Goal: Communication & Community: Answer question/provide support

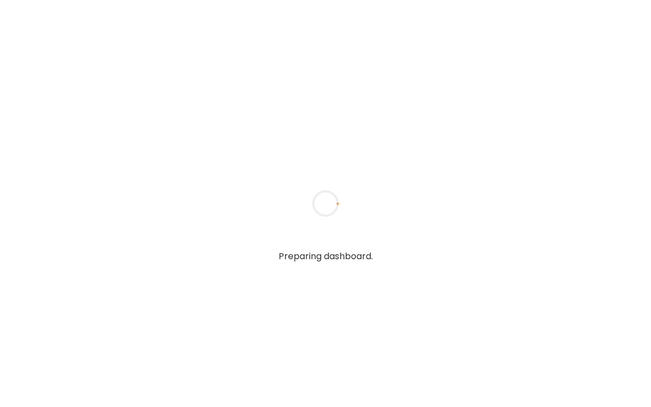
type input "**********"
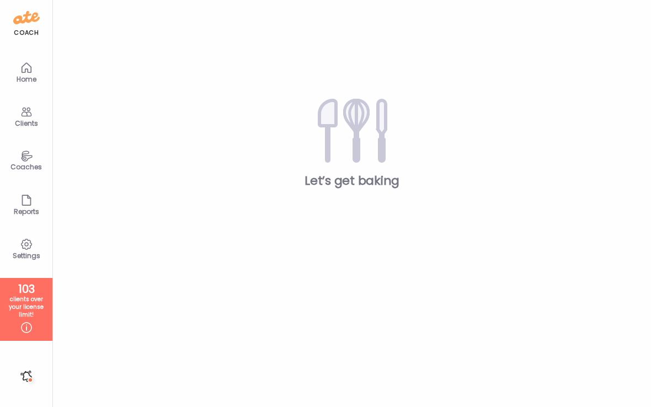
click at [27, 120] on div "Clients" at bounding box center [27, 123] width 40 height 7
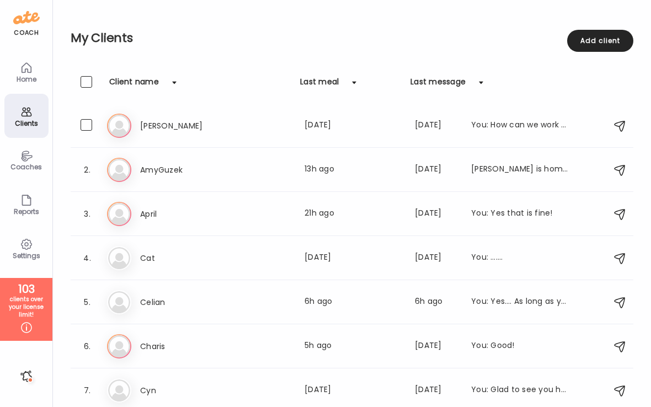
click at [206, 129] on h3 "[PERSON_NAME]" at bounding box center [188, 125] width 97 height 13
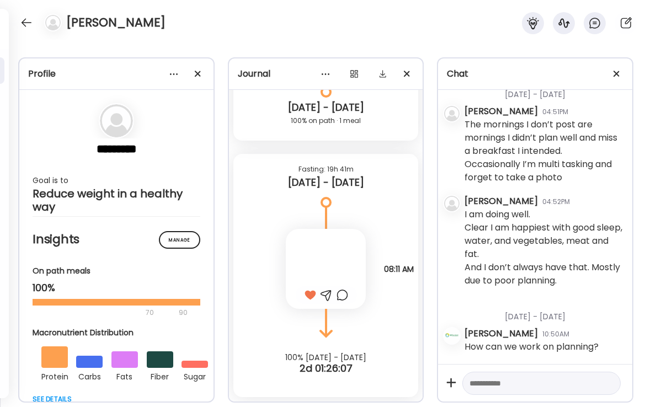
scroll to position [15986, 0]
click at [509, 384] on textarea at bounding box center [532, 383] width 124 height 13
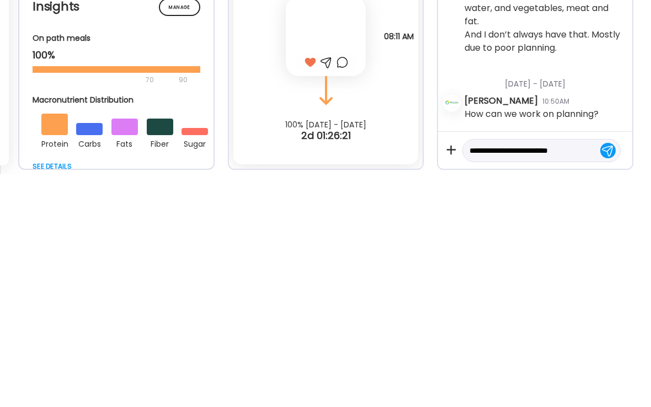
type textarea "**********"
click at [609, 376] on div at bounding box center [607, 383] width 15 height 15
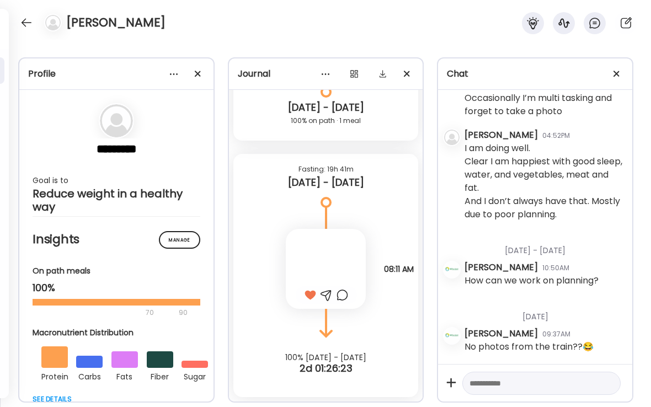
scroll to position [1352, 0]
click at [28, 29] on div at bounding box center [27, 23] width 18 height 18
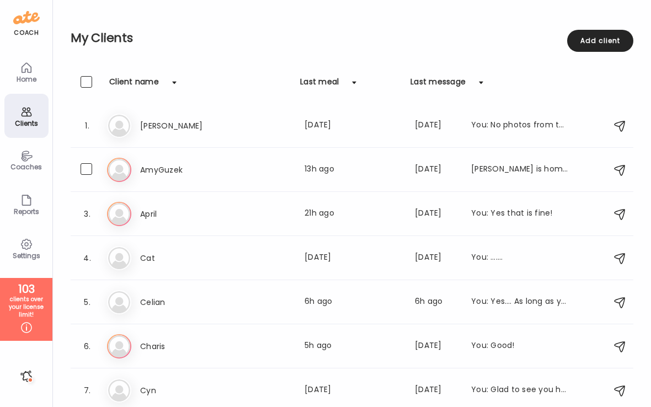
click at [352, 171] on div "Last meal: 13h ago" at bounding box center [353, 169] width 97 height 13
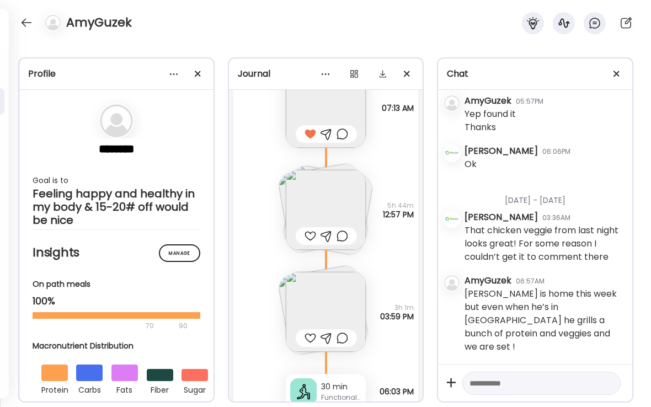
scroll to position [40721, 0]
click at [306, 240] on div at bounding box center [311, 233] width 12 height 13
click at [310, 338] on div at bounding box center [311, 335] width 12 height 13
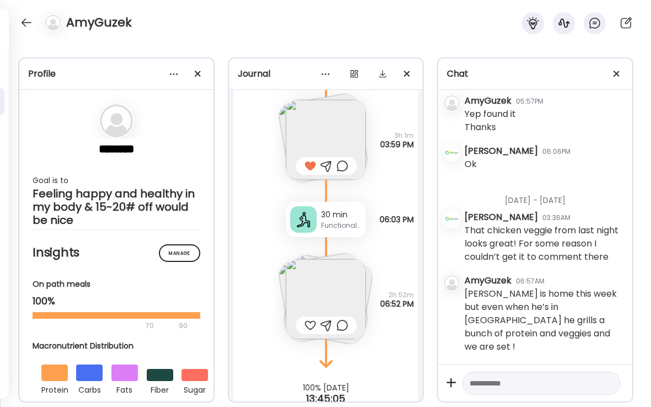
scroll to position [40895, 0]
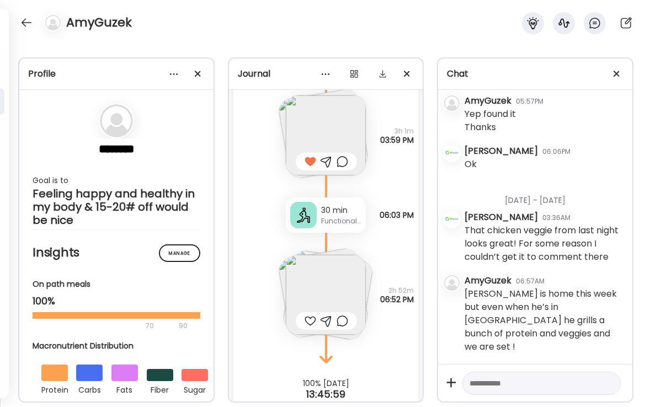
click at [307, 326] on div at bounding box center [311, 320] width 12 height 13
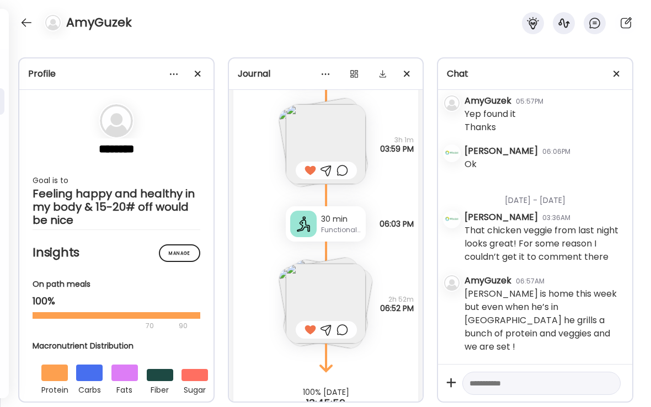
scroll to position [40885, 0]
click at [348, 292] on img at bounding box center [326, 305] width 80 height 80
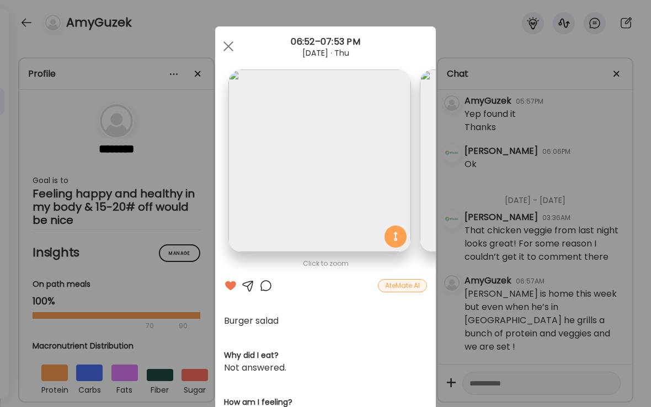
scroll to position [0, 0]
click at [235, 50] on div at bounding box center [228, 46] width 22 height 22
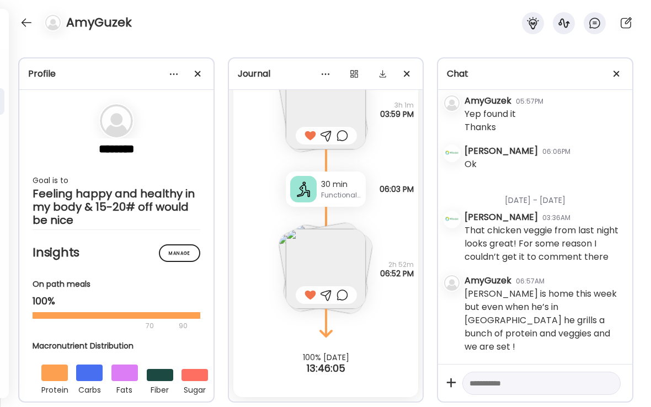
scroll to position [40921, 0]
click at [501, 383] on textarea at bounding box center [532, 383] width 124 height 13
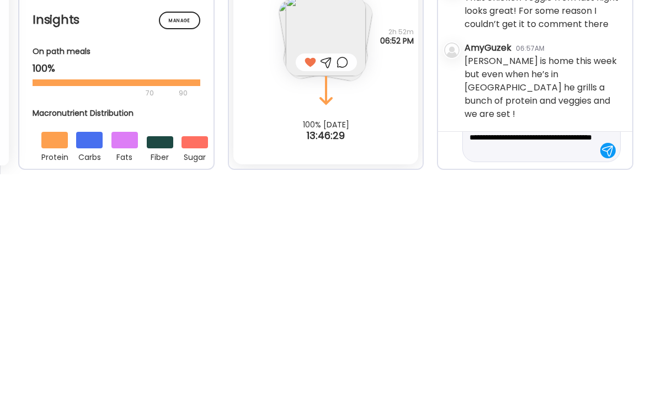
scroll to position [26, 0]
click at [514, 350] on textarea "**********" at bounding box center [532, 370] width 124 height 40
click at [570, 350] on textarea "**********" at bounding box center [532, 370] width 124 height 40
type textarea "**********"
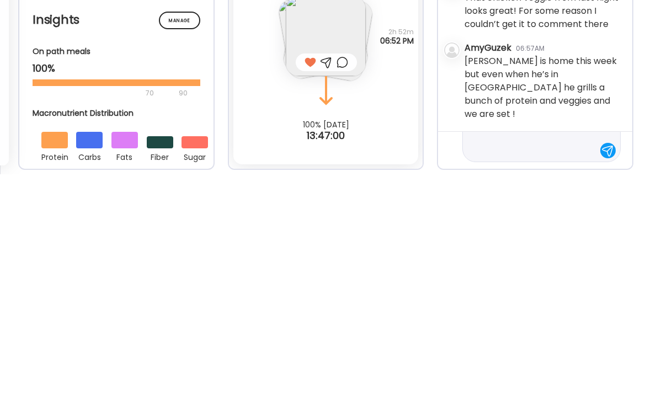
click at [613, 376] on div at bounding box center [607, 383] width 15 height 15
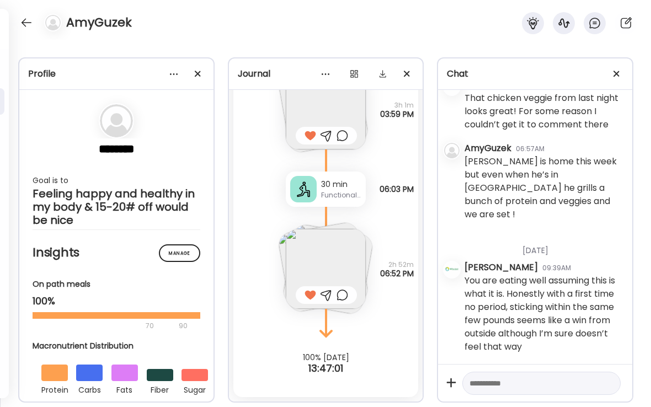
scroll to position [3652, 0]
click at [26, 24] on div at bounding box center [27, 23] width 18 height 18
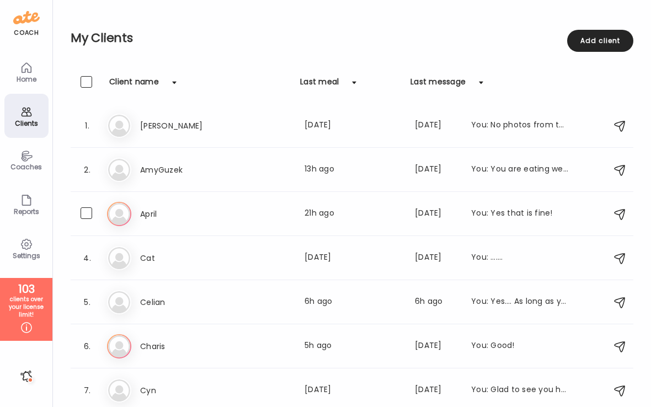
click at [333, 220] on div "Last meal: 21h ago" at bounding box center [353, 213] width 97 height 13
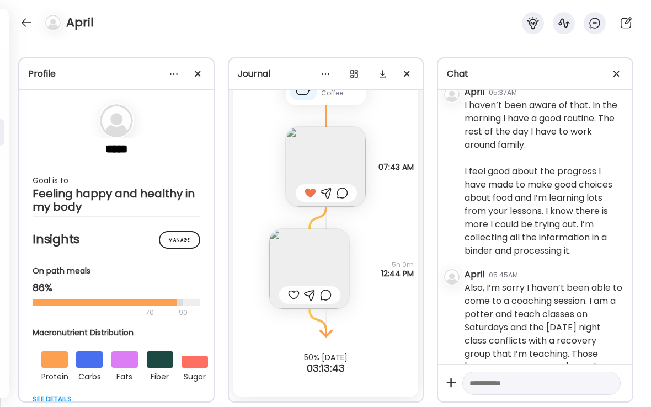
scroll to position [1663, 0]
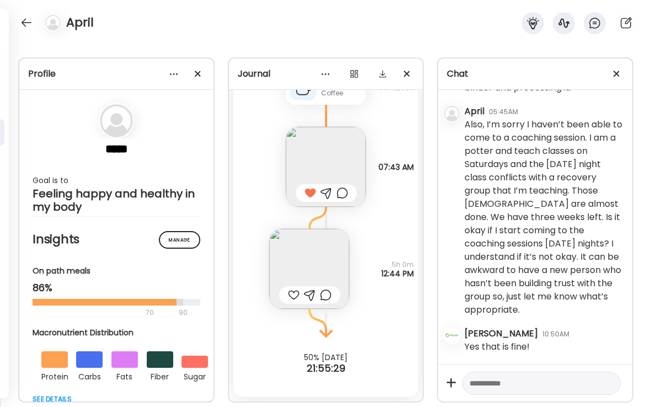
click at [295, 296] on div at bounding box center [294, 295] width 12 height 13
click at [337, 258] on img at bounding box center [309, 269] width 80 height 80
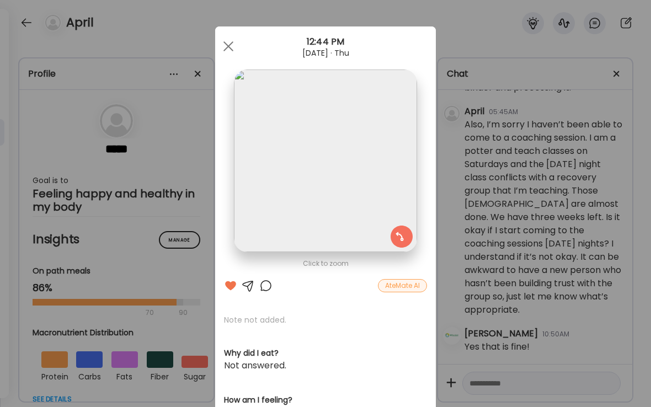
click at [397, 189] on img at bounding box center [325, 161] width 183 height 183
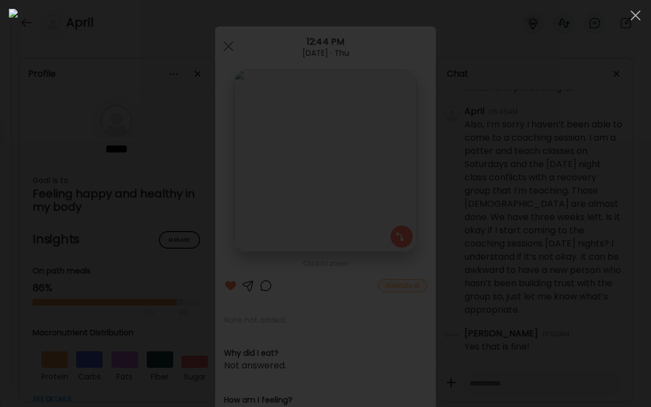
click at [634, 21] on div at bounding box center [636, 15] width 22 height 22
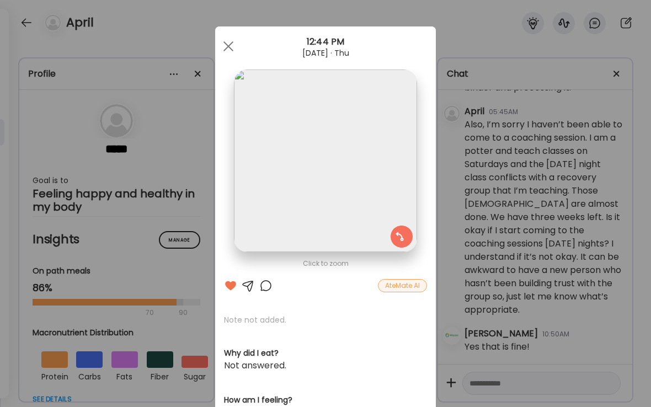
click at [413, 289] on div "AteMate AI" at bounding box center [402, 285] width 49 height 13
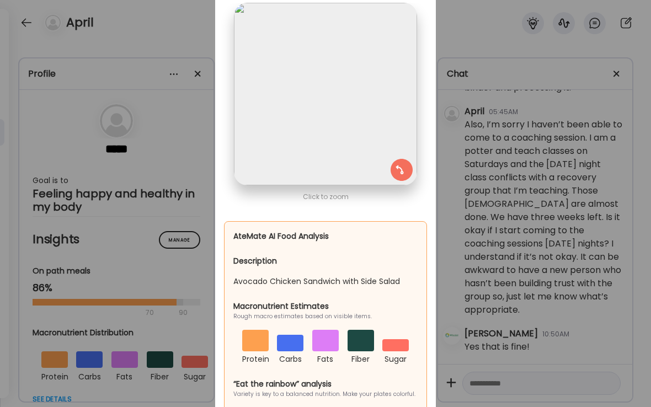
scroll to position [79, 0]
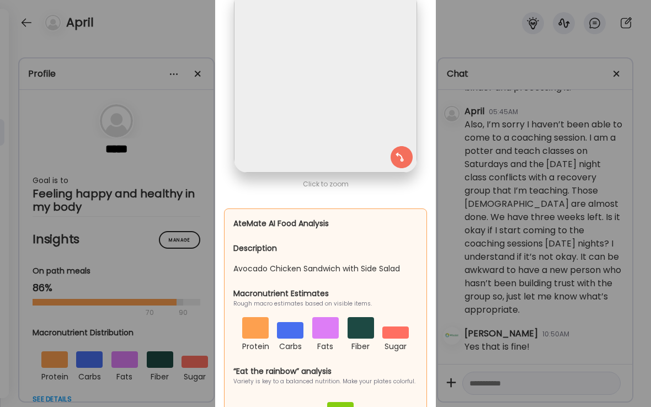
click at [479, 22] on div "Ate Coach Dashboard Wahoo! It’s official Take a moment to set up your Coach Pro…" at bounding box center [325, 203] width 651 height 407
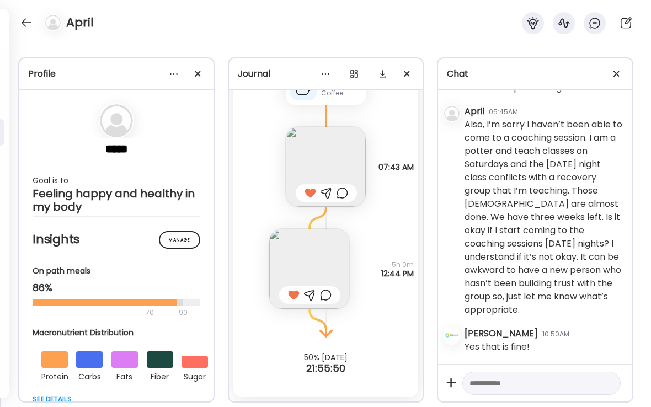
scroll to position [16770, 0]
click at [33, 22] on div at bounding box center [27, 23] width 18 height 18
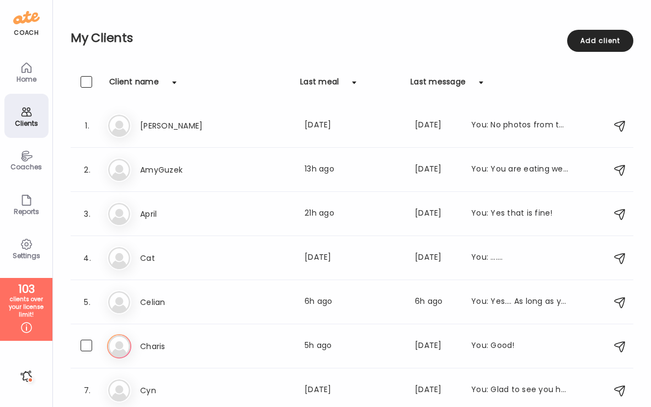
click at [341, 346] on div "Last meal: 5h ago" at bounding box center [353, 346] width 97 height 13
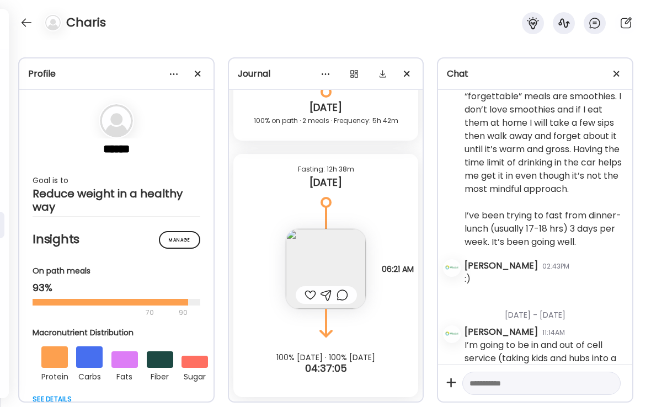
scroll to position [1679, 0]
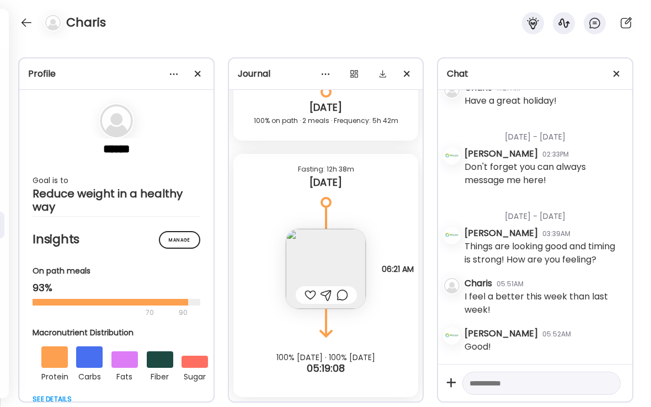
click at [334, 264] on img at bounding box center [326, 269] width 80 height 80
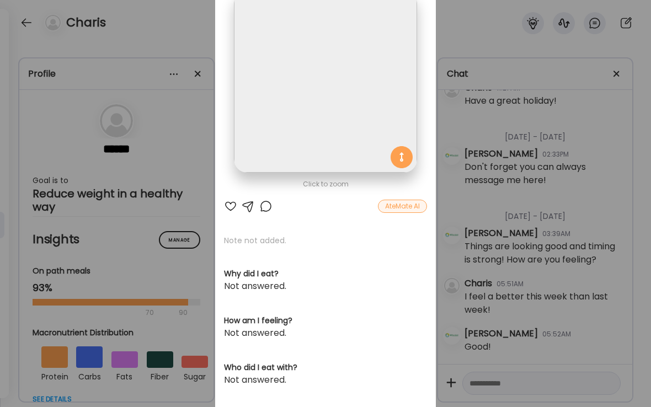
click at [408, 205] on div "AteMate AI" at bounding box center [402, 206] width 49 height 13
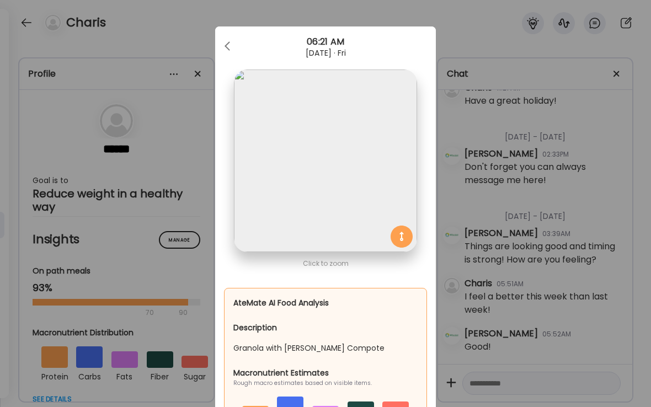
click at [268, 10] on div "Ate Coach Dashboard Wahoo! It’s official Take a moment to set up your Coach Pro…" at bounding box center [325, 203] width 651 height 407
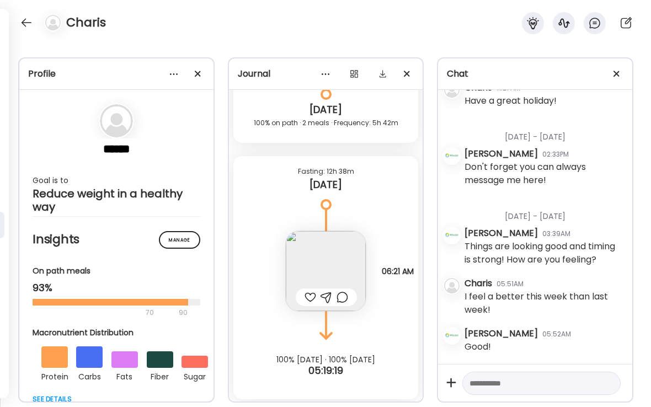
scroll to position [13833, 0]
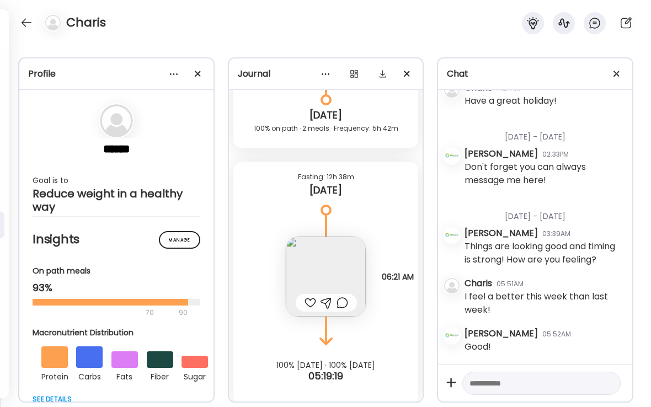
click at [309, 308] on div at bounding box center [311, 302] width 12 height 13
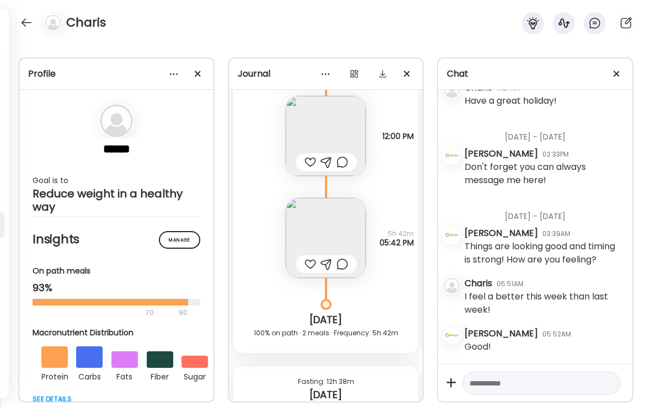
click at [310, 260] on div at bounding box center [311, 264] width 12 height 13
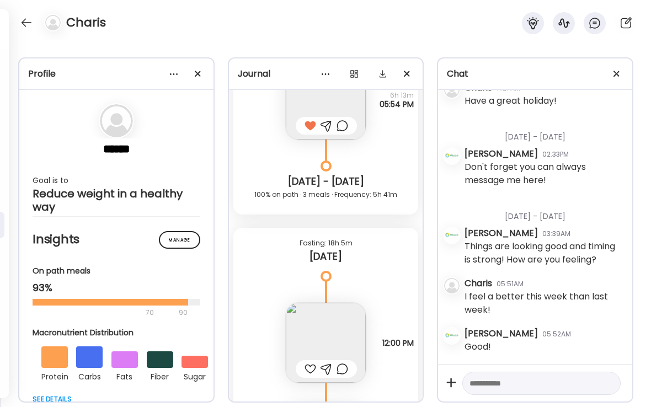
scroll to position [13420, 0]
click at [311, 369] on div at bounding box center [311, 369] width 12 height 13
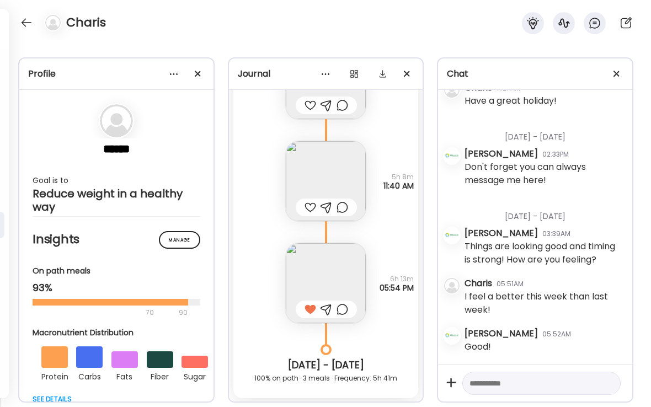
scroll to position [13232, 0]
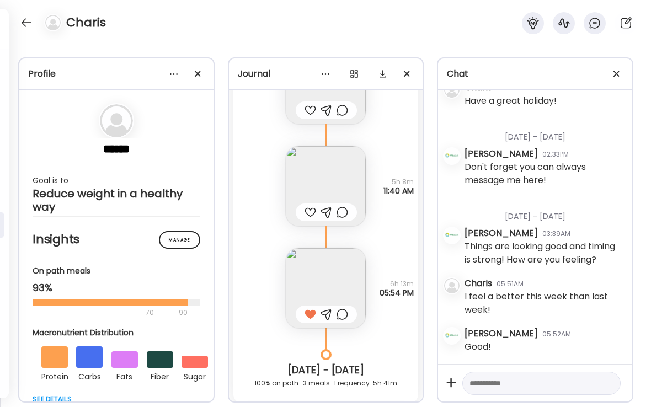
click at [305, 217] on div at bounding box center [311, 212] width 12 height 13
click at [340, 174] on img at bounding box center [326, 186] width 80 height 80
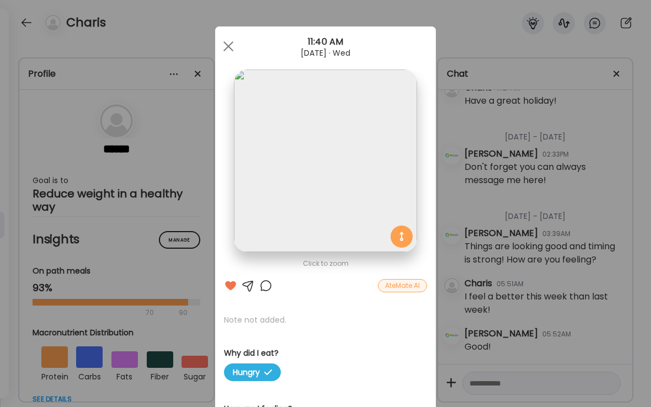
click at [365, 217] on img at bounding box center [325, 161] width 183 height 183
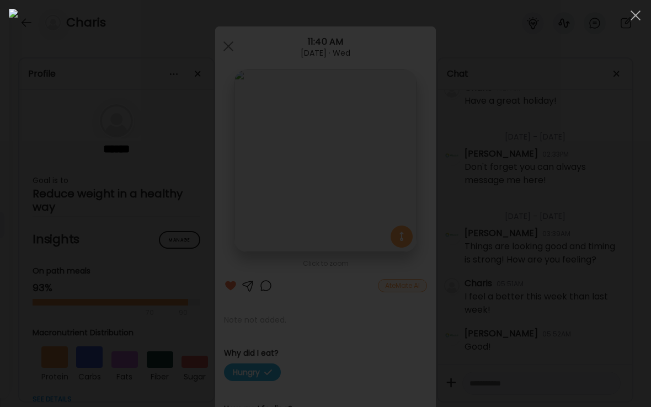
click at [569, 250] on div at bounding box center [325, 204] width 633 height 390
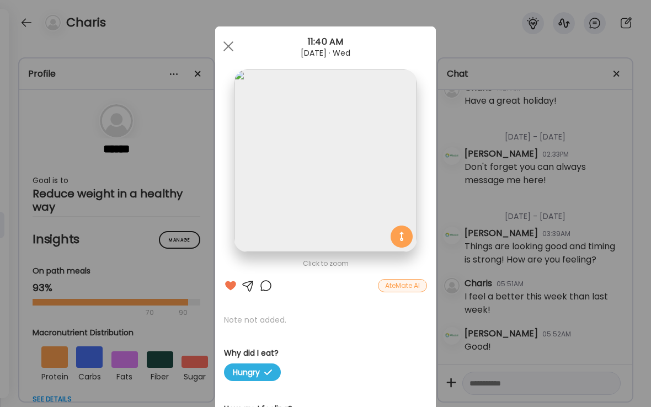
click at [270, 287] on div at bounding box center [265, 285] width 13 height 13
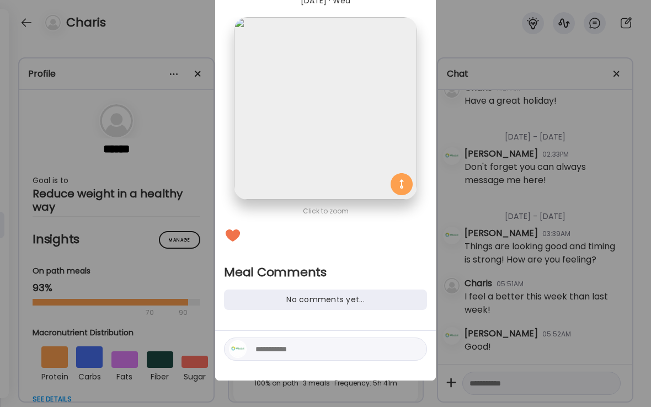
scroll to position [52, 0]
click at [359, 353] on textarea at bounding box center [329, 349] width 149 height 13
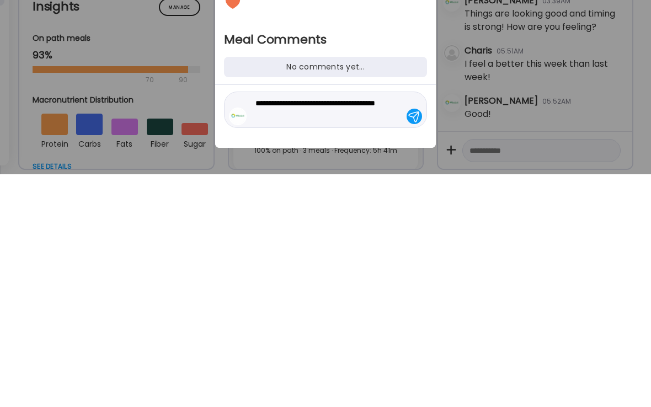
type textarea "**********"
click at [420, 342] on div at bounding box center [414, 349] width 15 height 15
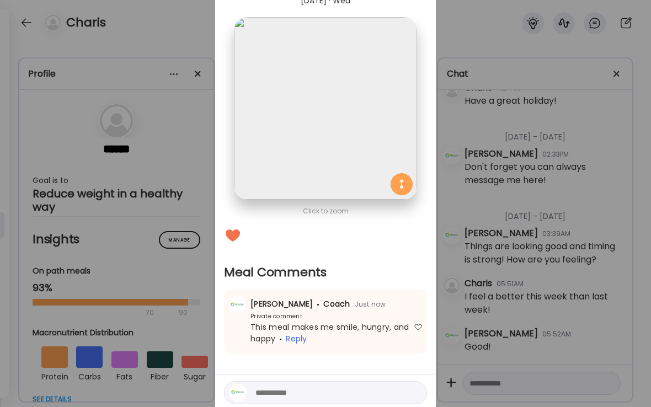
click at [194, 170] on div "Ate Coach Dashboard Wahoo! It’s official Take a moment to set up your Coach Pro…" at bounding box center [325, 203] width 651 height 407
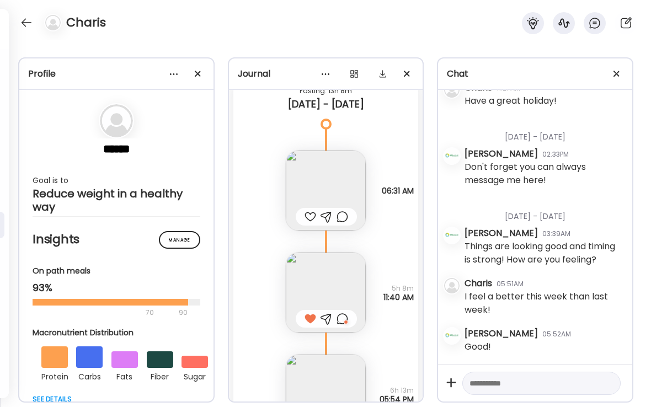
click at [308, 220] on div at bounding box center [311, 216] width 12 height 13
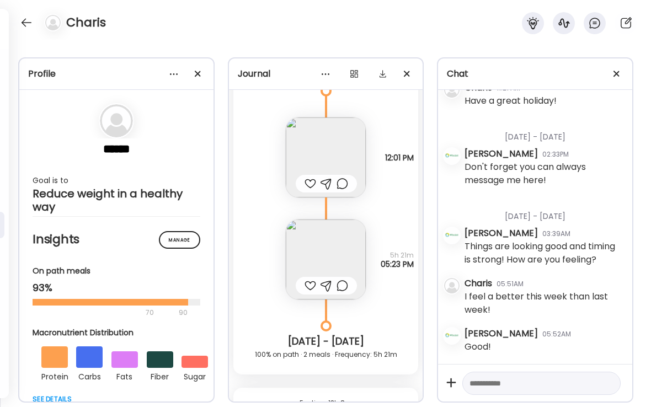
scroll to position [12812, 0]
click at [308, 290] on div at bounding box center [311, 286] width 12 height 13
click at [307, 188] on div at bounding box center [311, 184] width 12 height 13
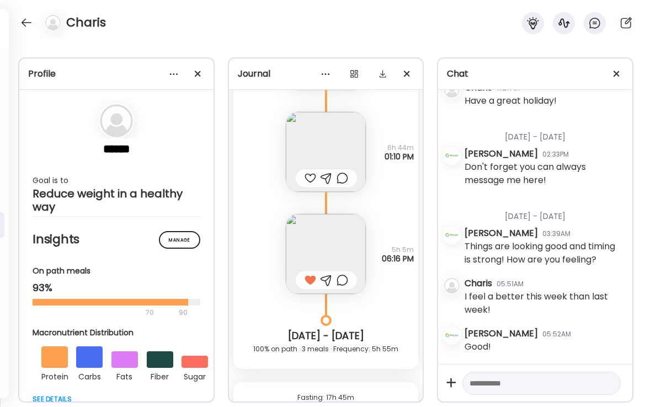
scroll to position [12476, 0]
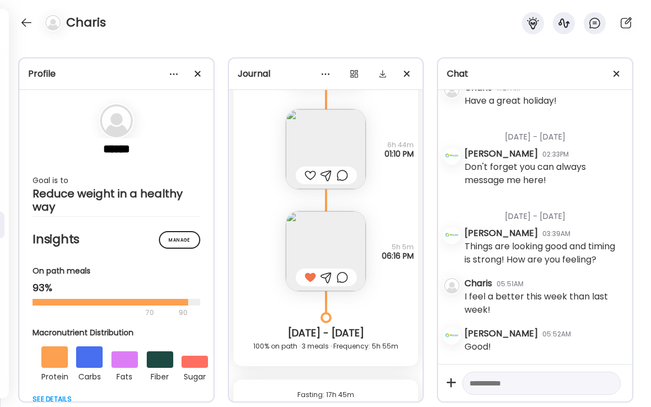
click at [310, 176] on div at bounding box center [311, 175] width 12 height 13
click at [29, 27] on div at bounding box center [27, 23] width 18 height 18
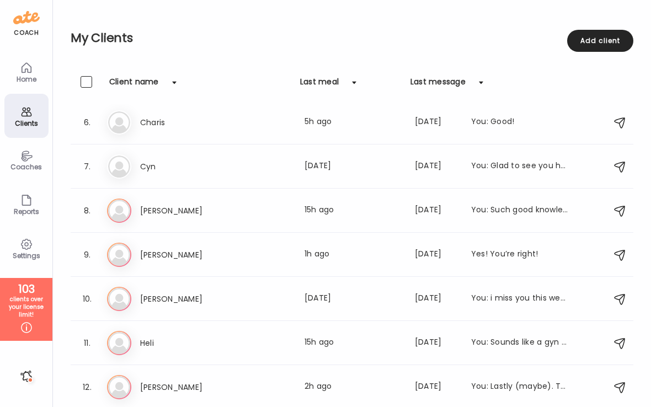
scroll to position [223, 0]
click at [338, 210] on div "Last meal: 15h ago" at bounding box center [353, 211] width 97 height 13
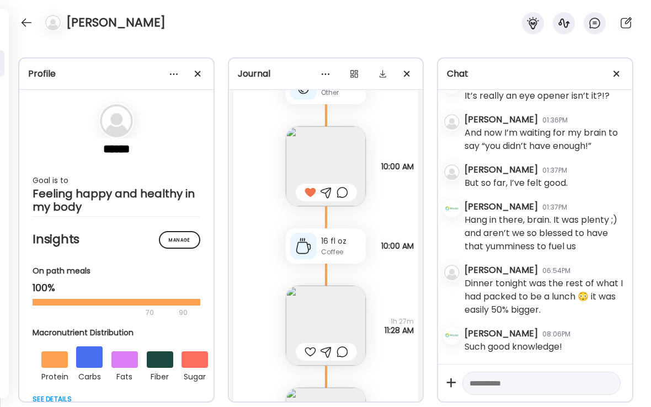
scroll to position [18240, 0]
click at [305, 355] on div at bounding box center [311, 349] width 12 height 13
click at [347, 319] on img at bounding box center [326, 324] width 80 height 80
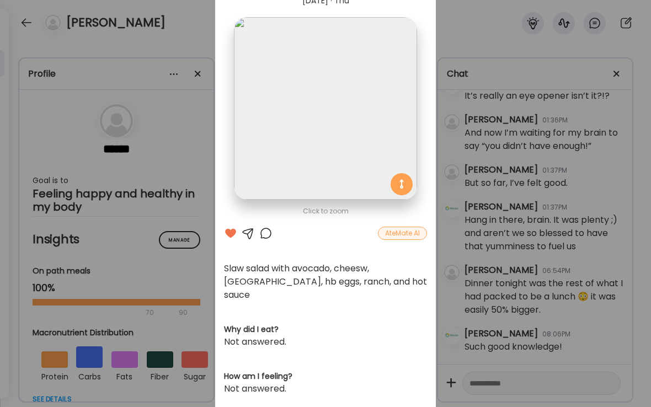
click at [195, 173] on div "Ate Coach Dashboard Wahoo! It’s official Take a moment to set up your Coach Pro…" at bounding box center [325, 203] width 651 height 407
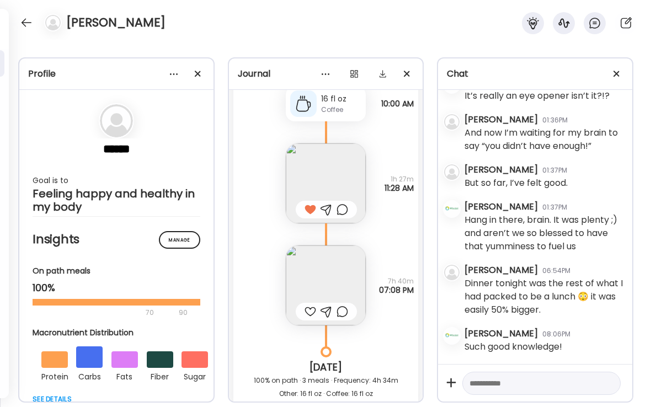
scroll to position [18388, 0]
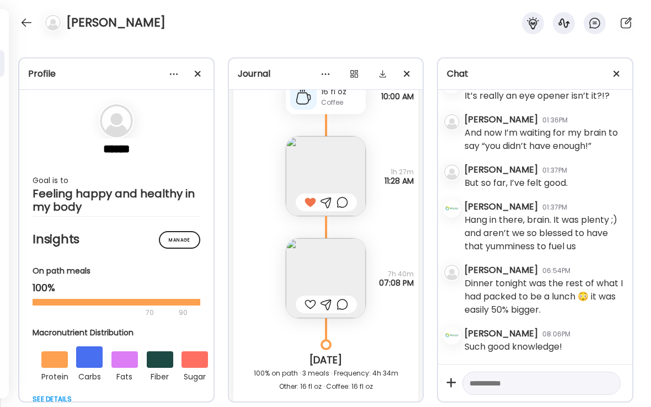
click at [310, 305] on div at bounding box center [311, 304] width 12 height 13
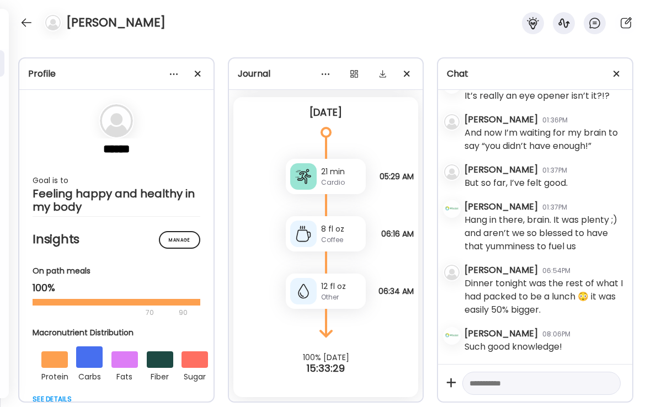
scroll to position [18710, 0]
click at [30, 27] on div at bounding box center [27, 23] width 18 height 18
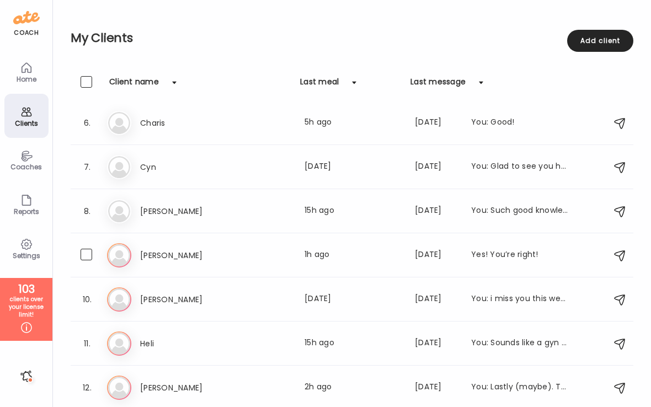
click at [328, 253] on div "Last meal: 1h ago" at bounding box center [353, 255] width 97 height 13
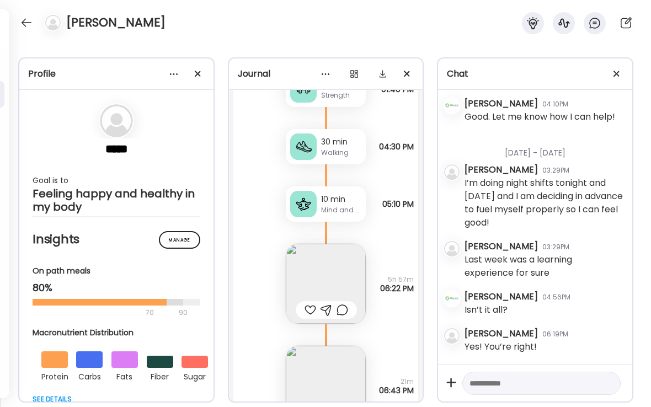
scroll to position [25798, 0]
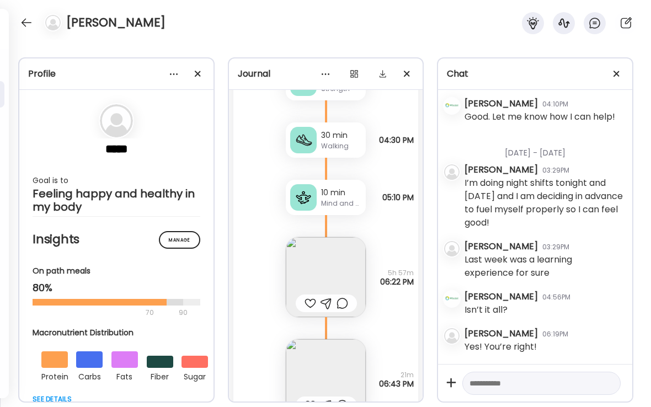
click at [310, 303] on div at bounding box center [311, 303] width 12 height 13
click at [352, 268] on img at bounding box center [326, 277] width 80 height 80
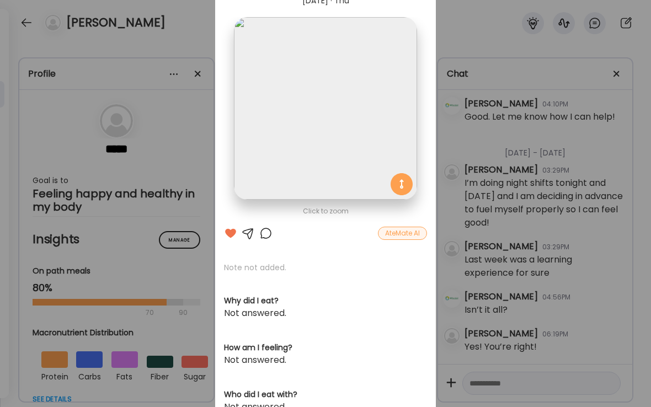
click at [269, 236] on div at bounding box center [265, 233] width 13 height 13
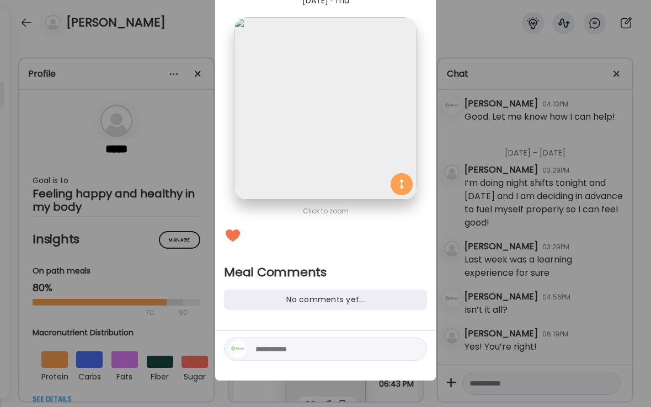
click at [309, 349] on textarea at bounding box center [329, 349] width 149 height 13
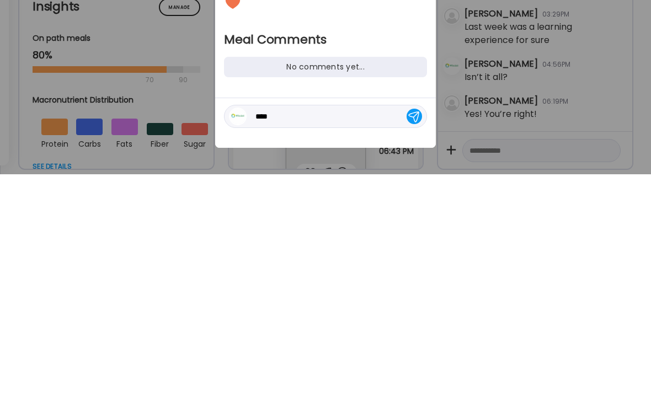
type textarea "****"
click at [419, 342] on div at bounding box center [414, 349] width 15 height 15
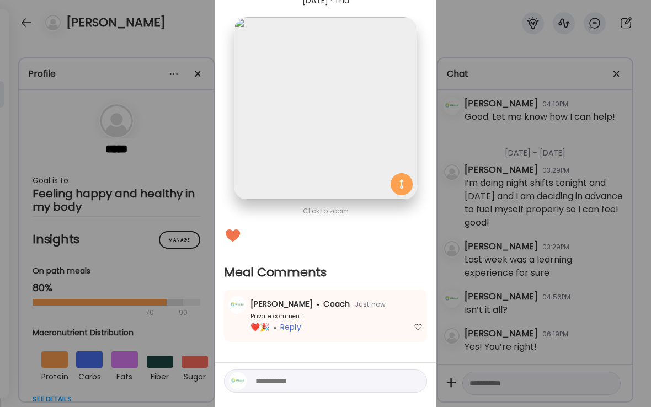
click at [194, 33] on div "Ate Coach Dashboard Wahoo! It’s official Take a moment to set up your Coach Pro…" at bounding box center [325, 203] width 651 height 407
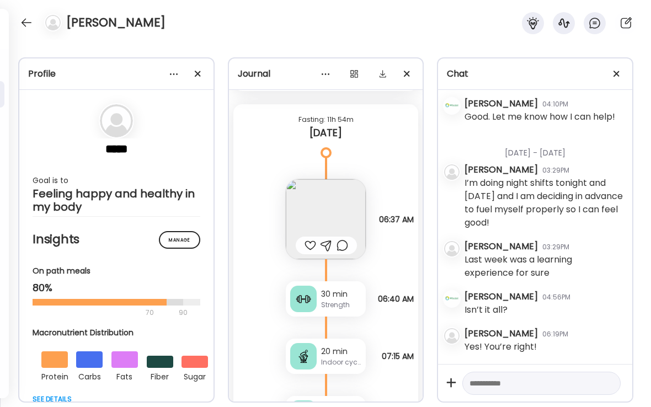
scroll to position [26226, 0]
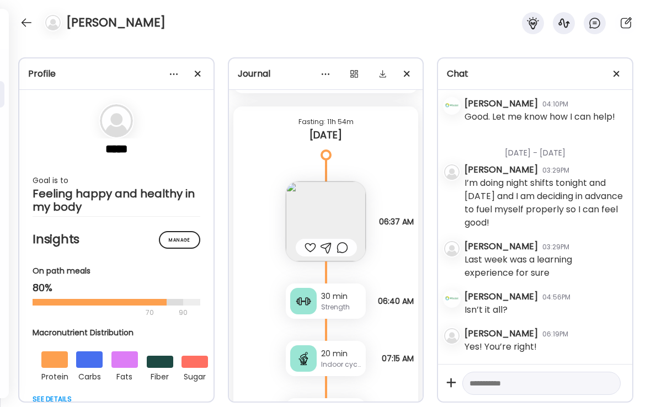
click at [354, 249] on div at bounding box center [326, 248] width 61 height 18
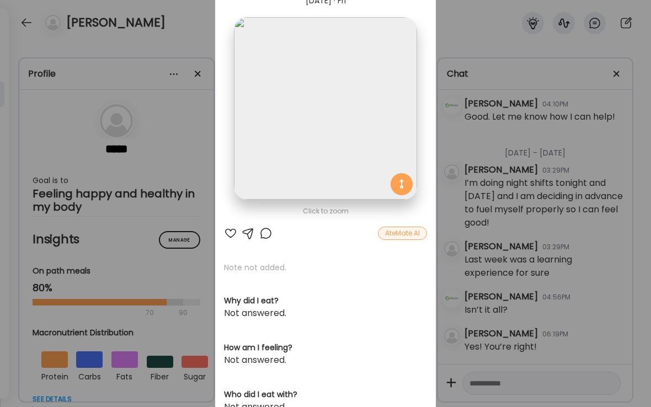
click at [271, 238] on div at bounding box center [265, 233] width 13 height 13
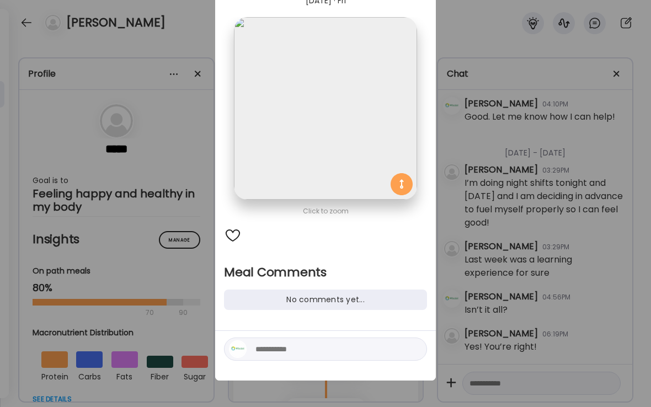
click at [372, 345] on textarea at bounding box center [329, 349] width 149 height 13
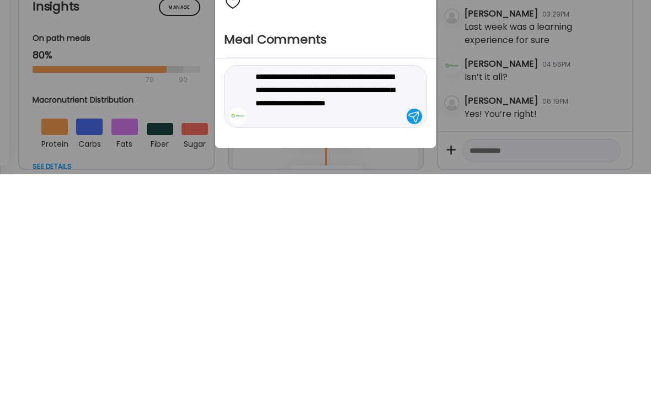
click at [295, 303] on textarea "**********" at bounding box center [329, 329] width 149 height 53
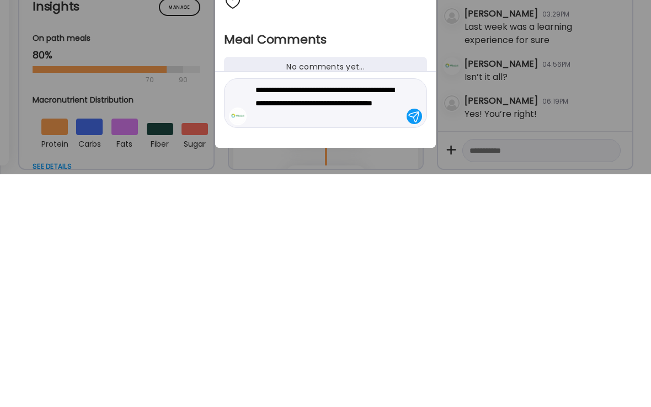
click at [349, 316] on textarea "**********" at bounding box center [329, 336] width 149 height 40
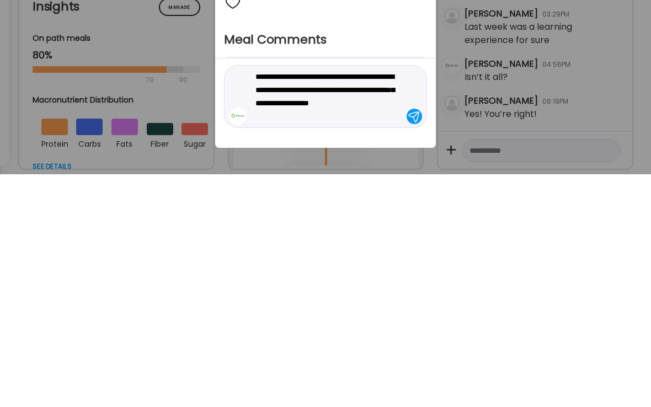
click at [311, 303] on textarea "**********" at bounding box center [329, 329] width 149 height 53
paste textarea "**********"
type textarea "**********"
click at [413, 342] on div at bounding box center [414, 349] width 15 height 15
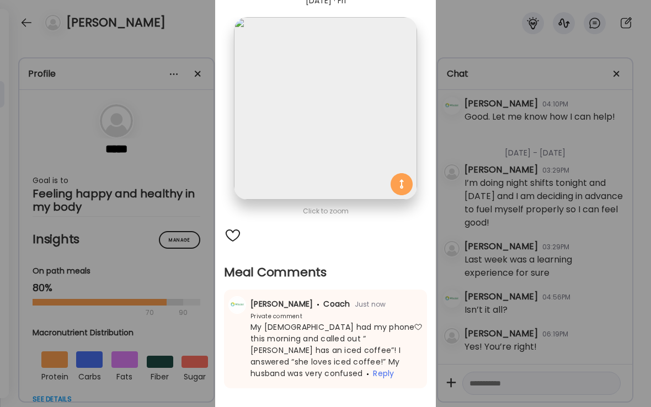
click at [183, 140] on div "Ate Coach Dashboard Wahoo! It’s official Take a moment to set up your Coach Pro…" at bounding box center [325, 203] width 651 height 407
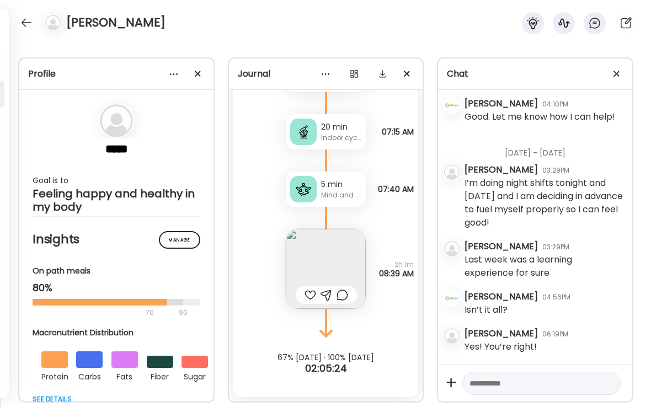
scroll to position [26452, 0]
click at [306, 293] on div at bounding box center [311, 295] width 12 height 13
click at [352, 263] on img at bounding box center [326, 269] width 80 height 80
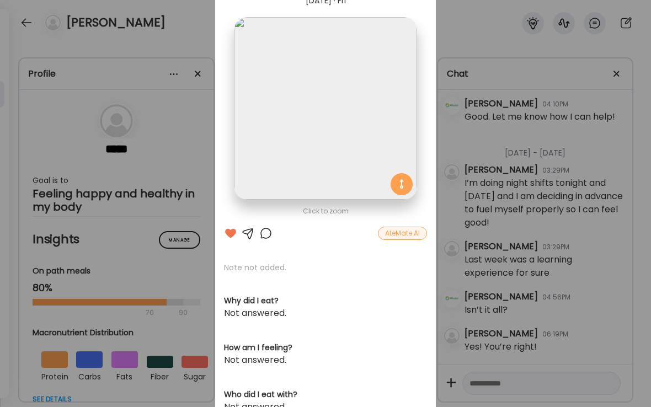
scroll to position [53, 0]
click at [172, 42] on div "Ate Coach Dashboard Wahoo! It’s official Take a moment to set up your Coach Pro…" at bounding box center [325, 203] width 651 height 407
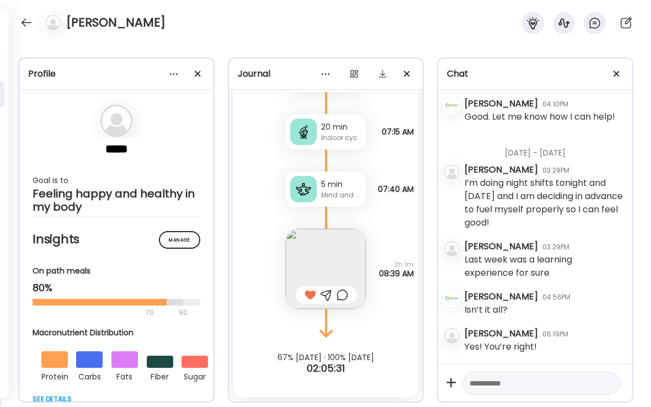
click at [26, 29] on div at bounding box center [27, 23] width 18 height 18
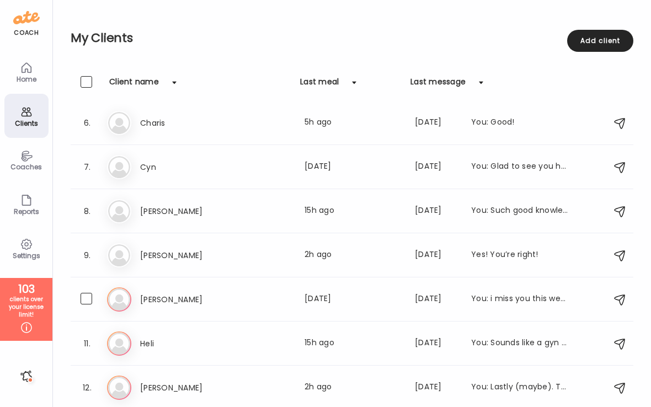
click at [332, 296] on div "Last meal: [DATE]" at bounding box center [353, 299] width 97 height 13
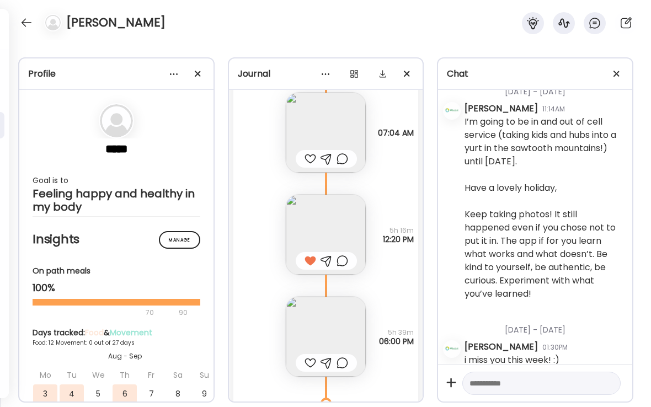
scroll to position [3718, 0]
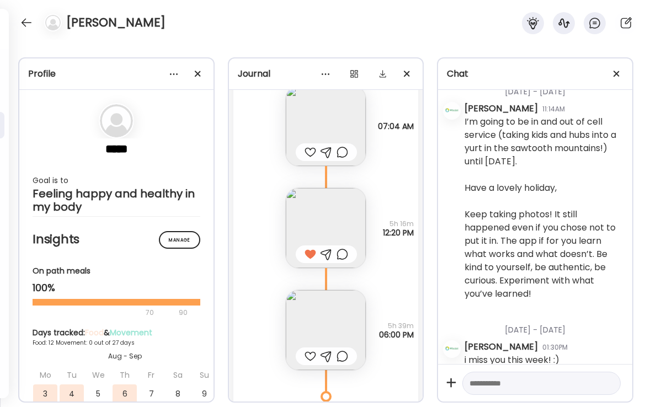
click at [346, 354] on div at bounding box center [343, 356] width 12 height 13
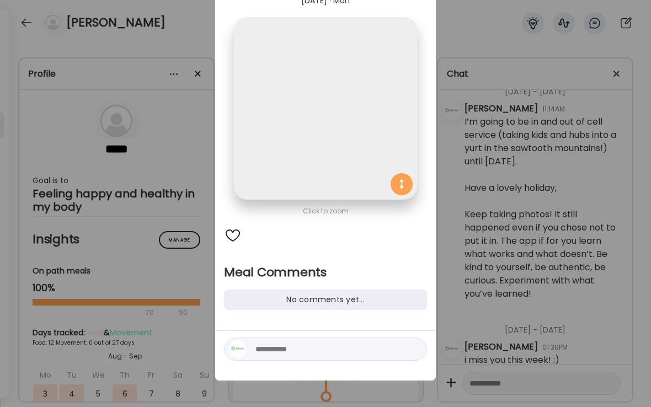
scroll to position [52, 0]
click at [341, 345] on textarea at bounding box center [329, 349] width 149 height 13
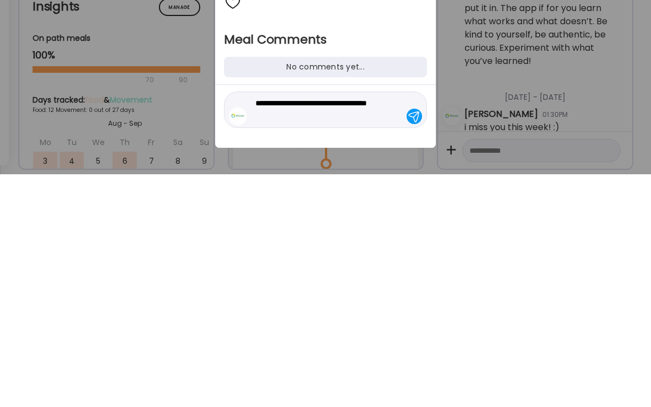
type textarea "**********"
click at [419, 342] on div at bounding box center [414, 349] width 15 height 15
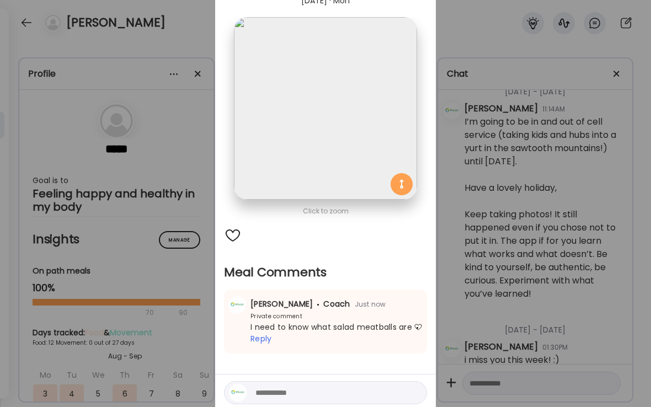
click at [189, 158] on div "Ate Coach Dashboard Wahoo! It’s official Take a moment to set up your Coach Pro…" at bounding box center [325, 203] width 651 height 407
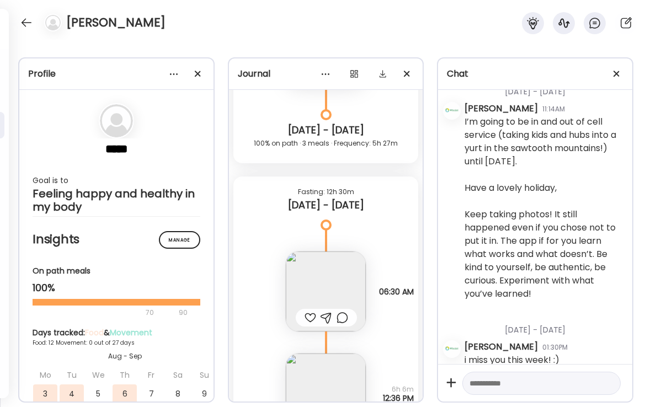
scroll to position [4001, 0]
click at [307, 320] on div at bounding box center [311, 316] width 12 height 13
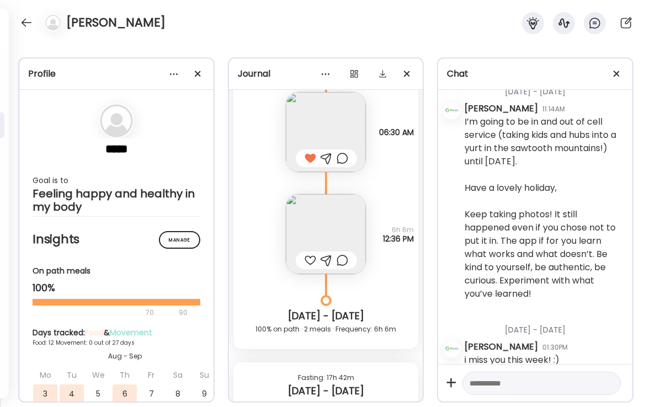
scroll to position [4169, 0]
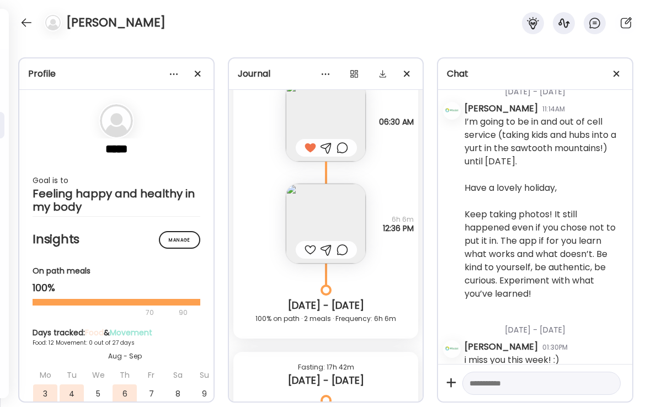
click at [310, 253] on div at bounding box center [311, 249] width 12 height 13
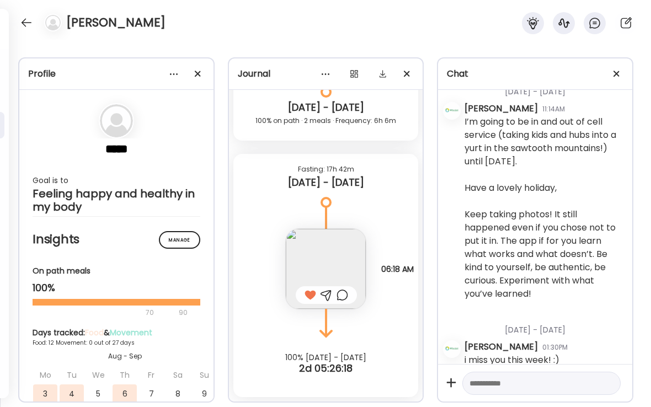
scroll to position [4368, 0]
click at [342, 256] on img at bounding box center [326, 269] width 80 height 80
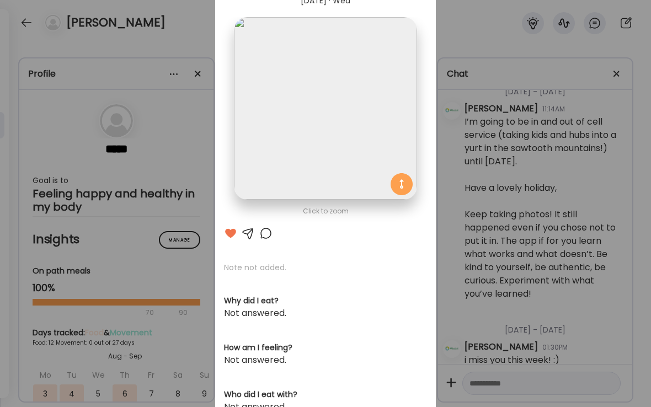
click at [525, 383] on div "Ate Coach Dashboard Wahoo! It’s official Take a moment to set up your Coach Pro…" at bounding box center [325, 203] width 651 height 407
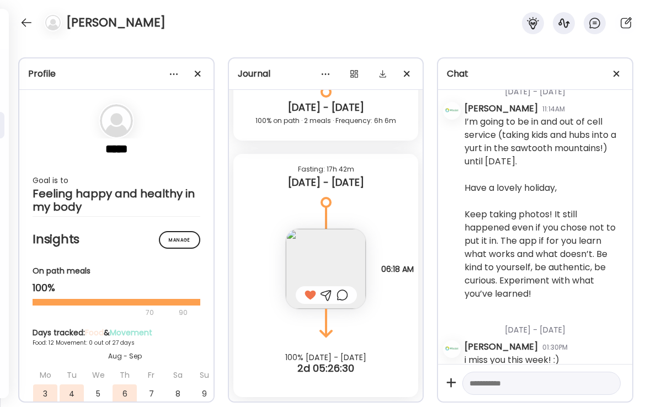
click at [501, 387] on textarea at bounding box center [532, 383] width 124 height 13
type textarea "**********"
click at [609, 383] on div at bounding box center [607, 383] width 15 height 15
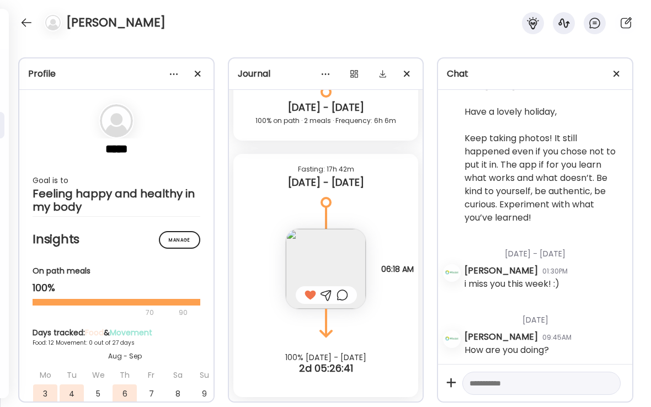
scroll to position [1849, 0]
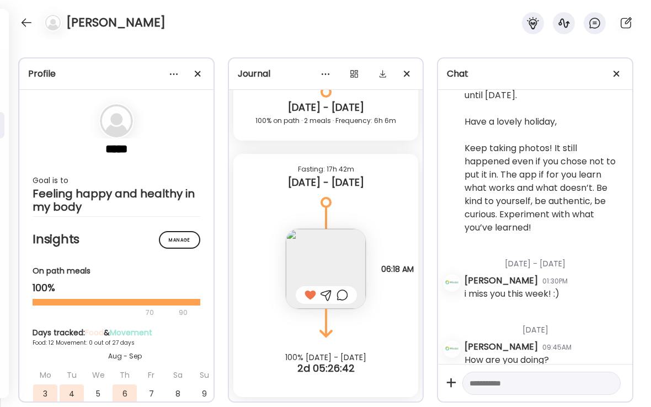
click at [30, 16] on div at bounding box center [27, 23] width 18 height 18
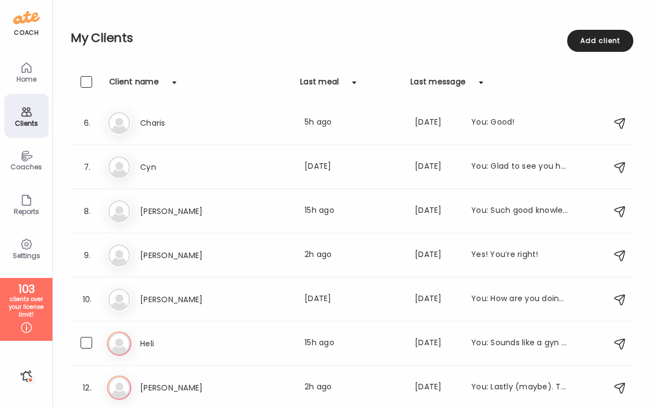
click at [334, 341] on div "Last meal: 15h ago" at bounding box center [353, 343] width 97 height 13
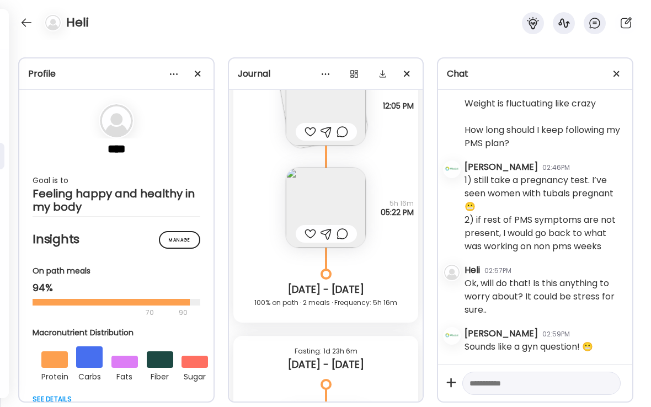
scroll to position [12617, 0]
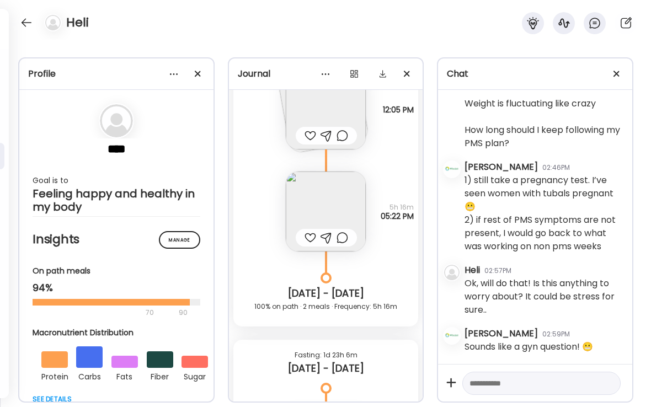
click at [346, 206] on img at bounding box center [326, 212] width 80 height 80
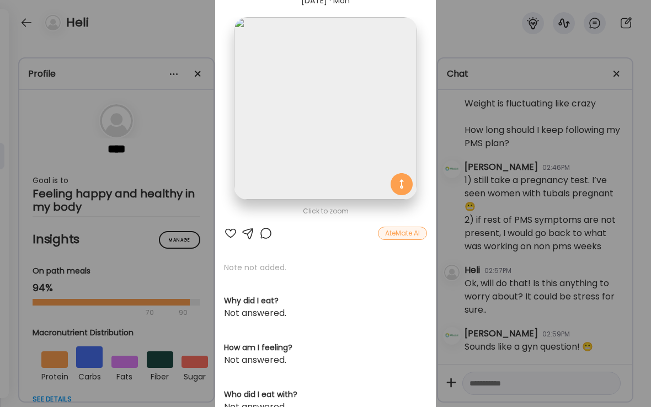
click at [408, 234] on div "AteMate AI" at bounding box center [402, 233] width 49 height 13
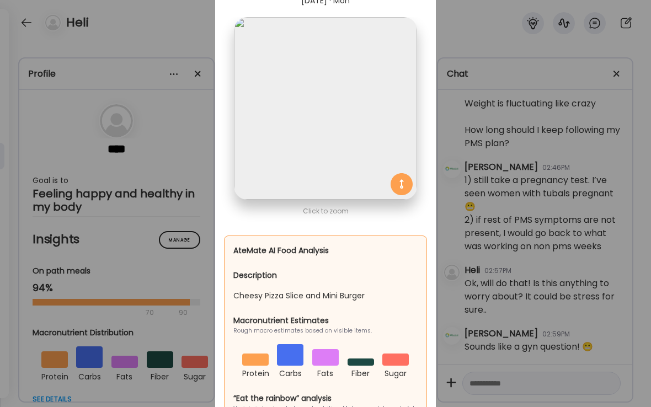
scroll to position [0, 0]
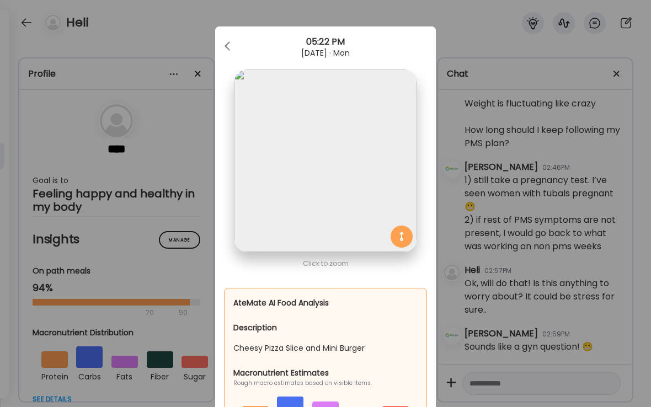
click at [236, 50] on div at bounding box center [228, 46] width 22 height 22
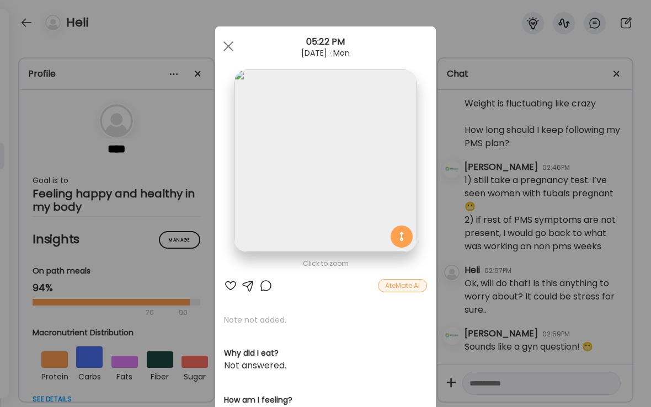
click at [271, 288] on div at bounding box center [265, 285] width 13 height 13
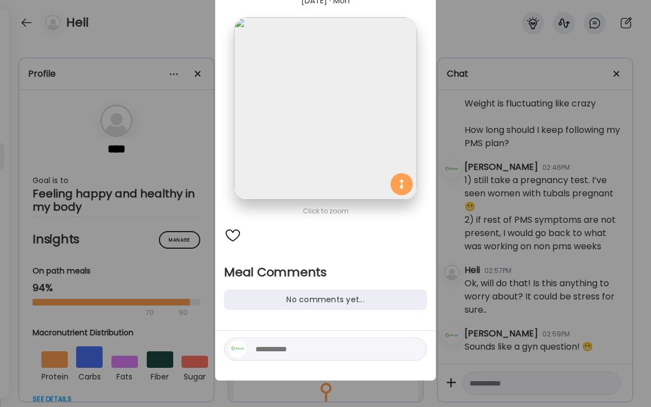
scroll to position [52, 0]
click at [331, 355] on textarea at bounding box center [329, 349] width 149 height 13
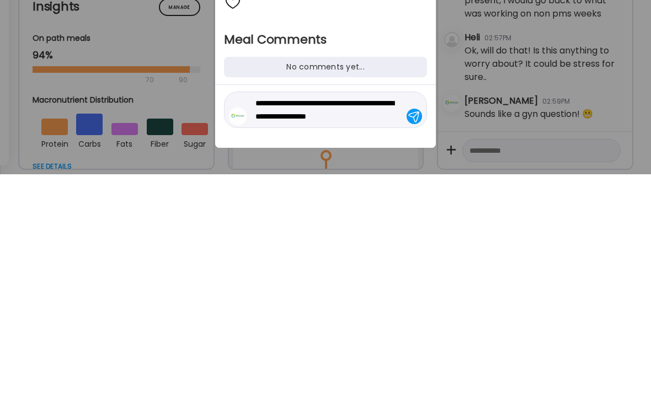
type textarea "**********"
click at [417, 342] on div at bounding box center [414, 349] width 15 height 15
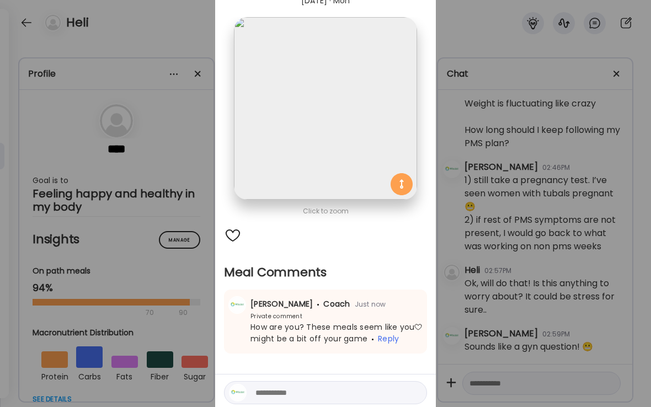
click at [190, 111] on div "Ate Coach Dashboard Wahoo! It’s official Take a moment to set up your Coach Pro…" at bounding box center [325, 203] width 651 height 407
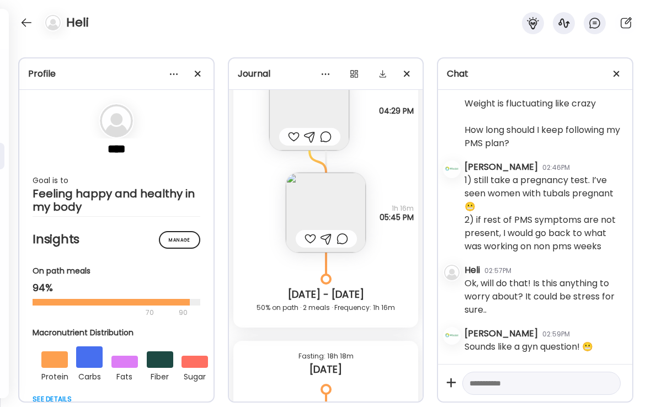
scroll to position [13020, 0]
click at [307, 238] on div at bounding box center [311, 237] width 12 height 13
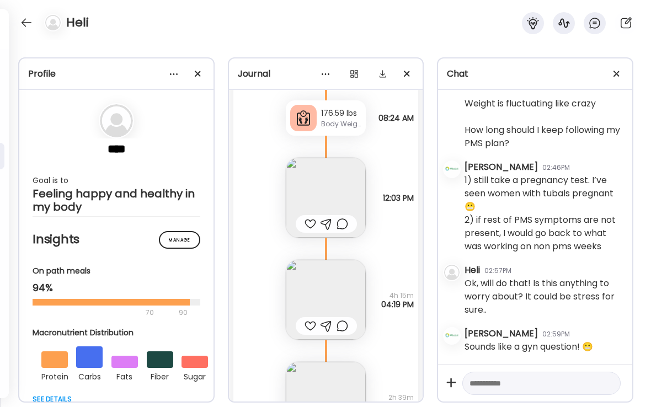
scroll to position [13321, 0]
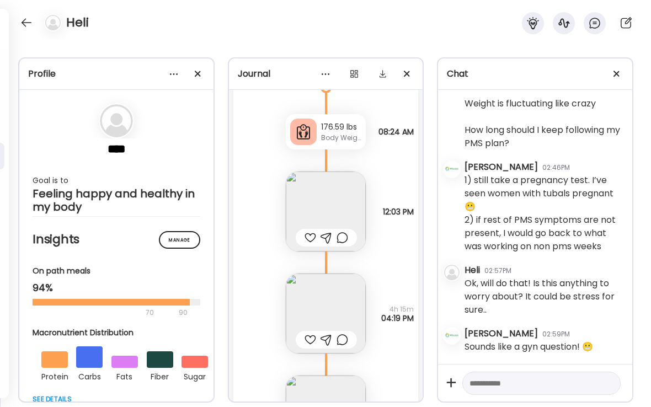
click at [306, 237] on div at bounding box center [311, 237] width 12 height 13
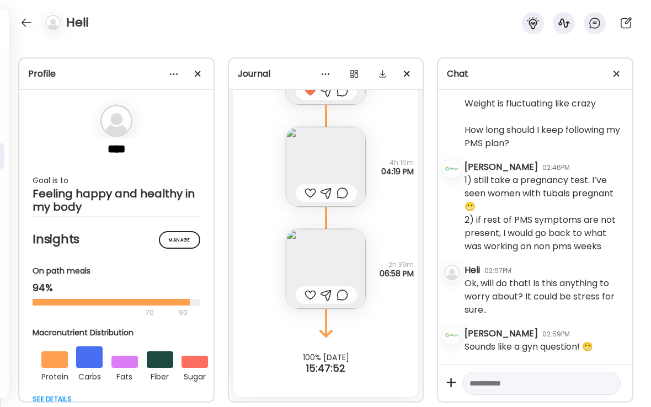
scroll to position [13467, 0]
click at [305, 299] on div at bounding box center [311, 295] width 12 height 13
click at [352, 258] on img at bounding box center [326, 269] width 80 height 80
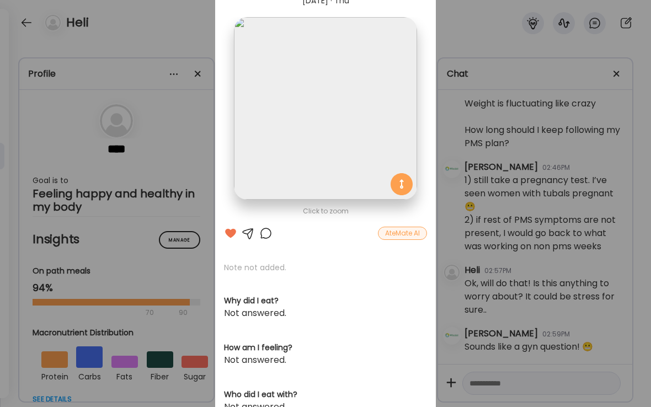
click at [271, 230] on div at bounding box center [265, 233] width 13 height 13
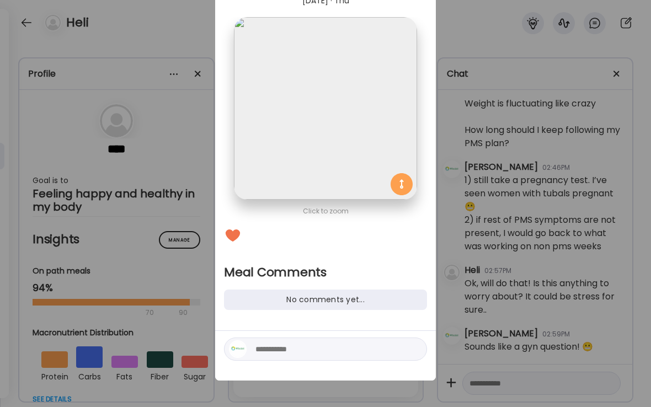
click at [355, 354] on textarea at bounding box center [329, 349] width 149 height 13
type textarea "**********"
click at [417, 351] on div at bounding box center [414, 349] width 15 height 15
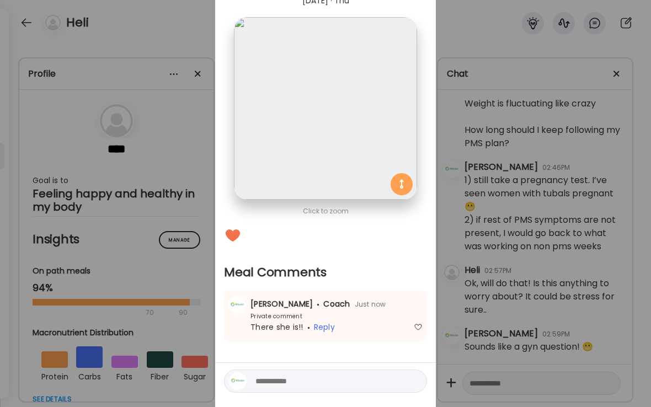
click at [183, 28] on div "Ate Coach Dashboard Wahoo! It’s official Take a moment to set up your Coach Pro…" at bounding box center [325, 203] width 651 height 407
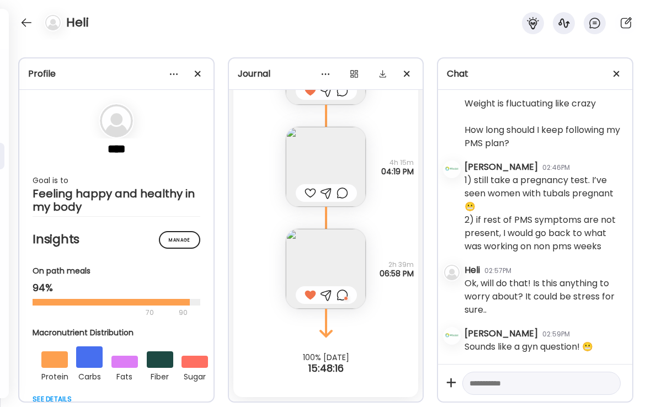
click at [30, 24] on div at bounding box center [27, 23] width 18 height 18
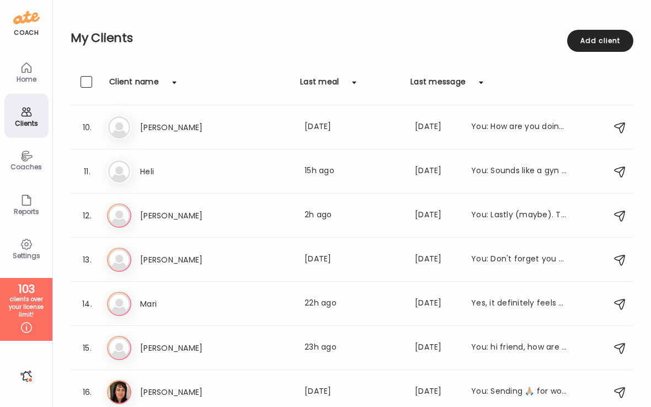
scroll to position [394, 0]
click at [348, 221] on div "Last meal: 2h ago" at bounding box center [353, 216] width 97 height 13
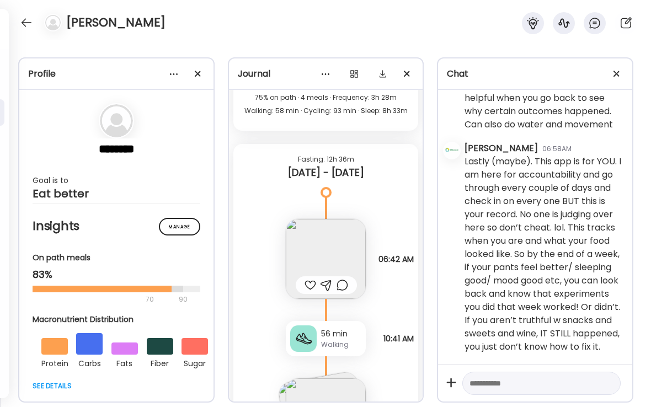
scroll to position [21254, 0]
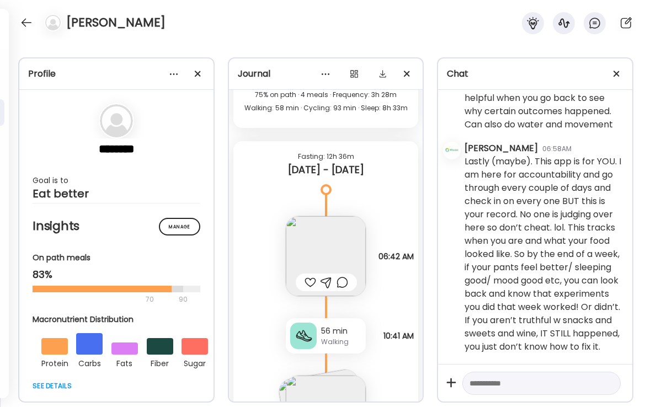
click at [308, 276] on div at bounding box center [311, 282] width 12 height 13
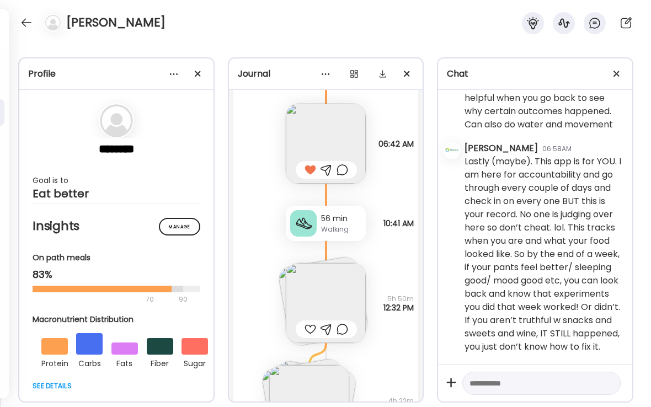
scroll to position [21368, 0]
click at [307, 322] on div at bounding box center [311, 328] width 12 height 13
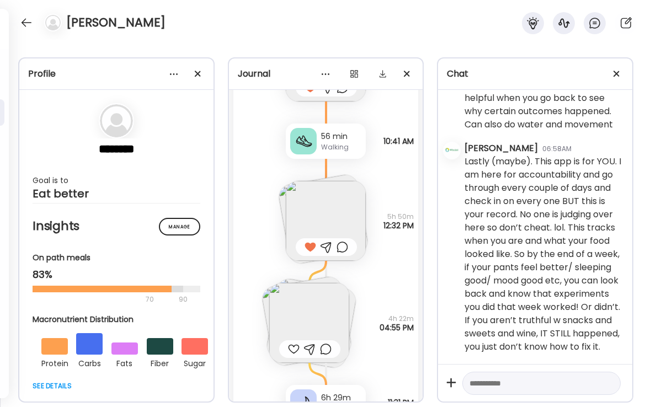
scroll to position [21450, 0]
click at [321, 300] on img at bounding box center [309, 322] width 80 height 80
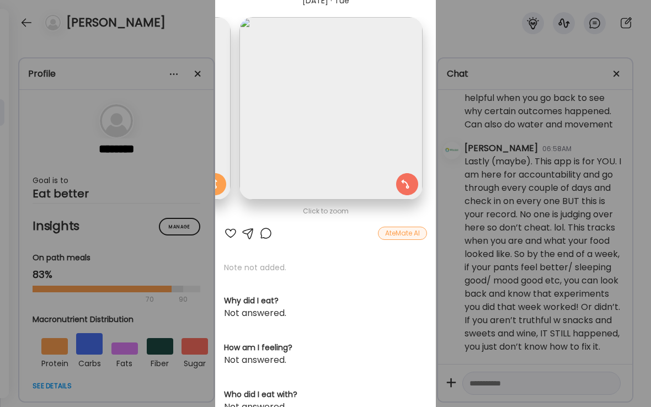
scroll to position [0, 372]
click at [271, 235] on div at bounding box center [265, 233] width 13 height 13
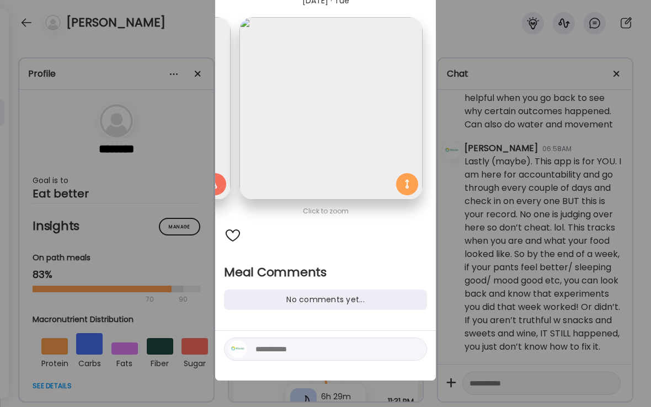
click at [327, 353] on textarea at bounding box center [329, 349] width 149 height 13
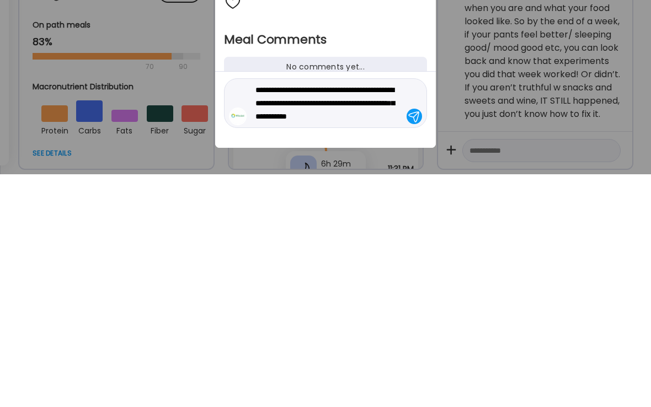
type textarea "**********"
click at [417, 342] on div at bounding box center [414, 349] width 15 height 15
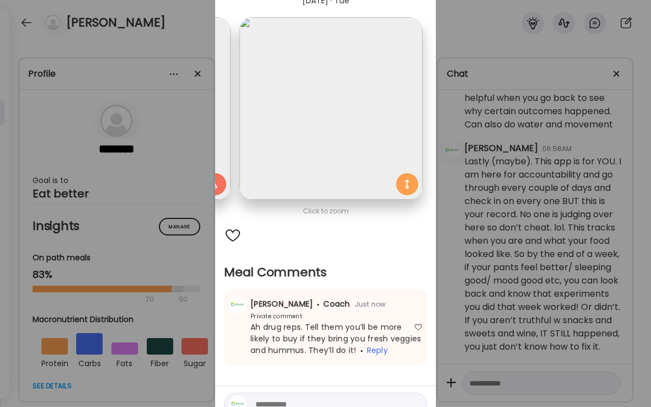
click at [187, 150] on div "Ate Coach Dashboard Wahoo! It’s official Take a moment to set up your Coach Pro…" at bounding box center [325, 203] width 651 height 407
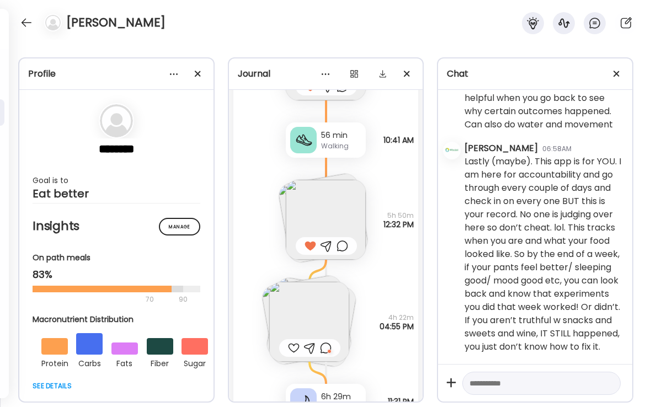
click at [31, 18] on div at bounding box center [27, 23] width 18 height 18
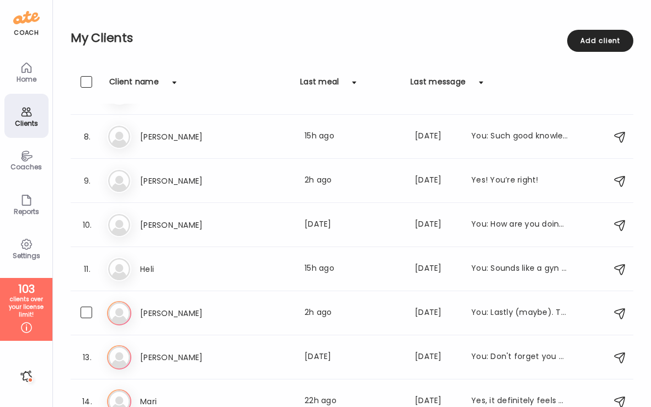
click at [262, 315] on div "[PERSON_NAME] Last meal: 2h ago Last message: [DATE] You: Lastly (maybe). This …" at bounding box center [354, 313] width 428 height 13
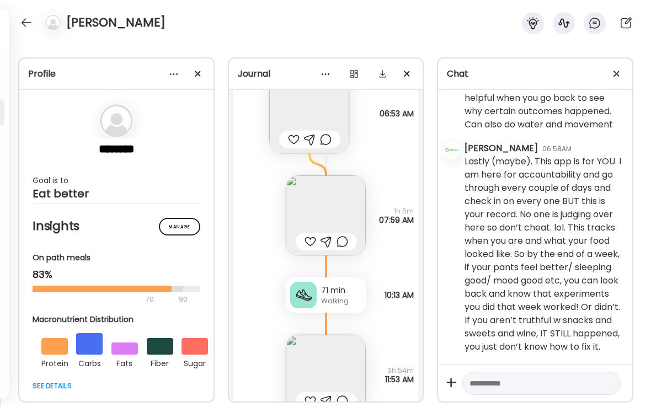
scroll to position [22029, 0]
click at [308, 236] on div at bounding box center [311, 242] width 12 height 13
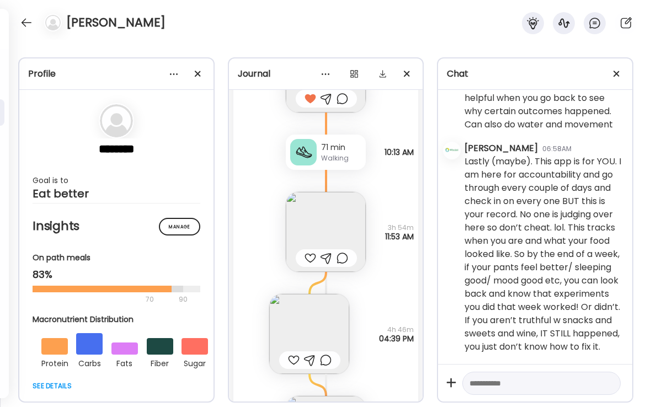
scroll to position [22174, 0]
click at [305, 250] on div at bounding box center [311, 256] width 12 height 13
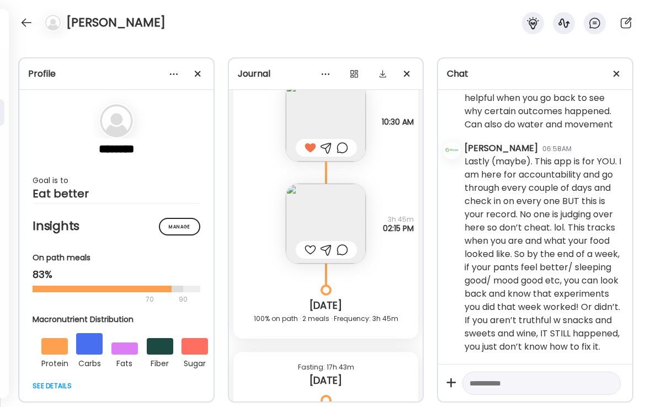
scroll to position [22740, 0]
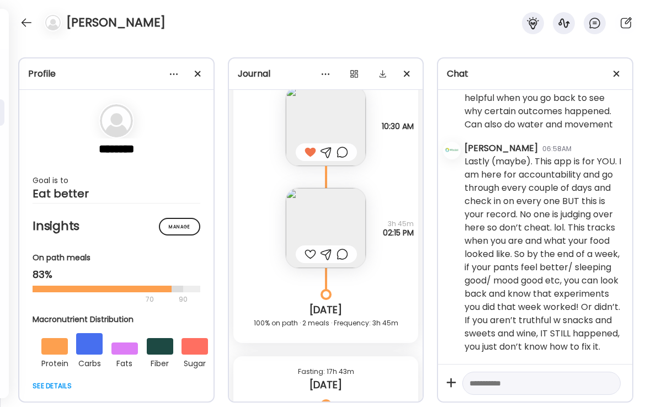
click at [311, 248] on div at bounding box center [311, 254] width 12 height 13
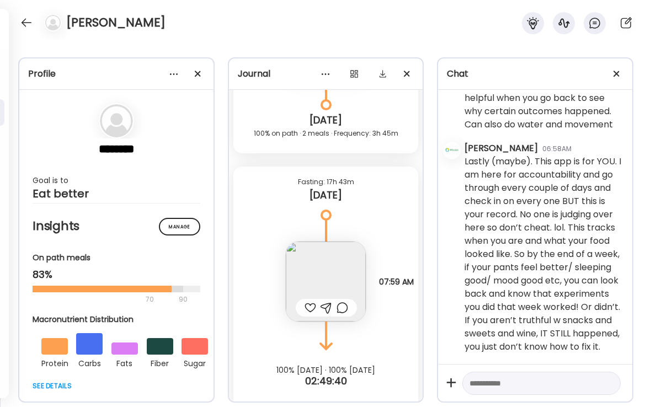
scroll to position [22929, 0]
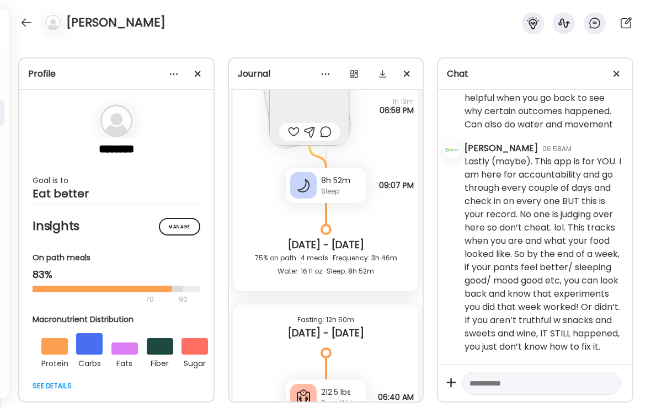
click at [609, 178] on div "Lastly (maybe). This app is for YOU. I am here for accountability and go throug…" at bounding box center [544, 254] width 159 height 199
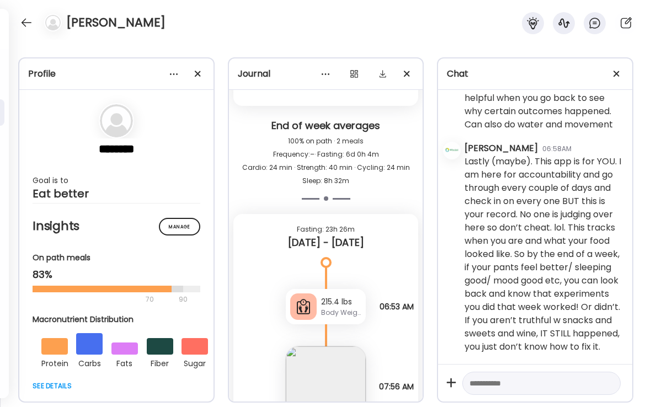
scroll to position [3891, 0]
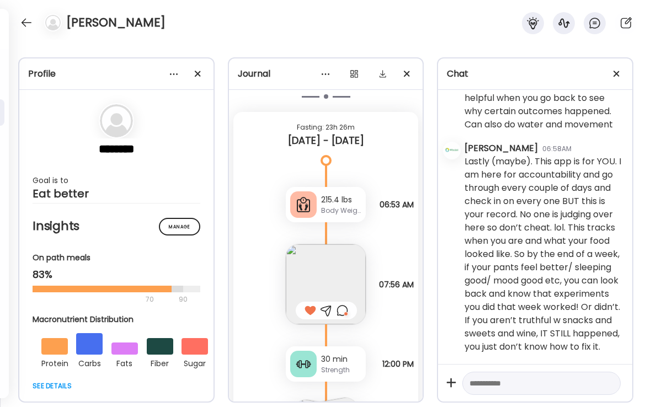
click at [24, 26] on div at bounding box center [27, 23] width 18 height 18
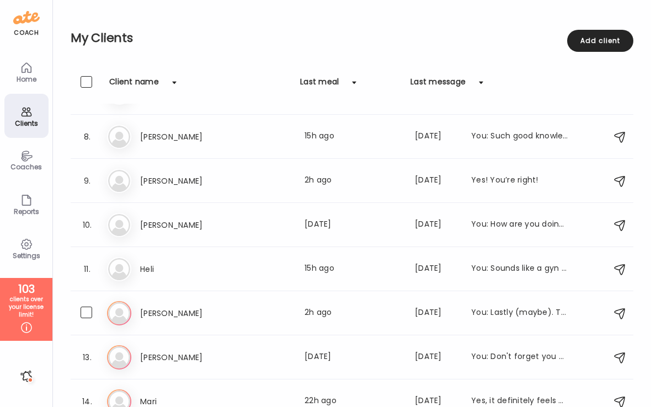
click at [326, 317] on div "Last meal: 2h ago" at bounding box center [353, 313] width 97 height 13
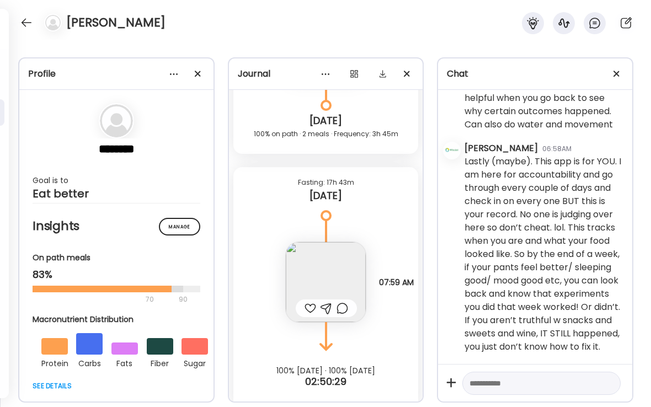
scroll to position [26815, 0]
click at [32, 28] on div at bounding box center [27, 23] width 18 height 18
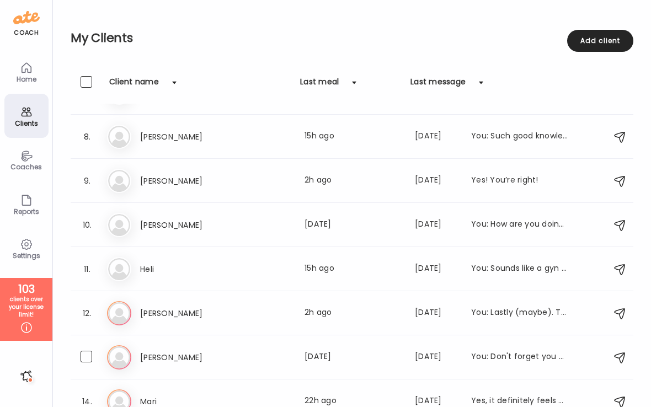
click at [321, 359] on div "Last meal: [DATE]" at bounding box center [353, 357] width 97 height 13
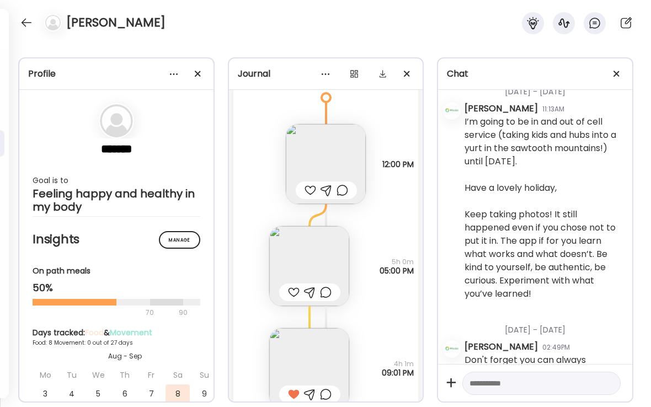
scroll to position [6915, 0]
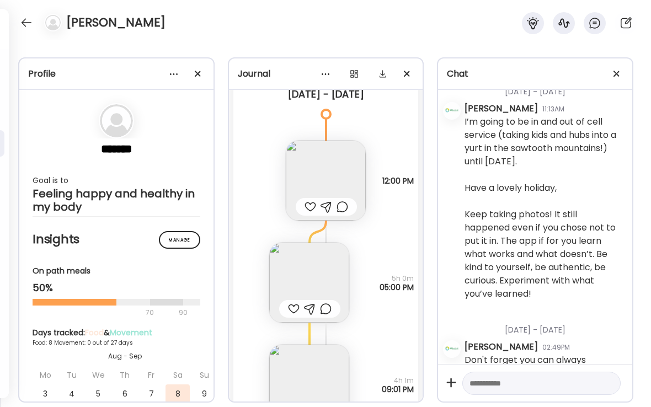
click at [28, 23] on div at bounding box center [27, 23] width 18 height 18
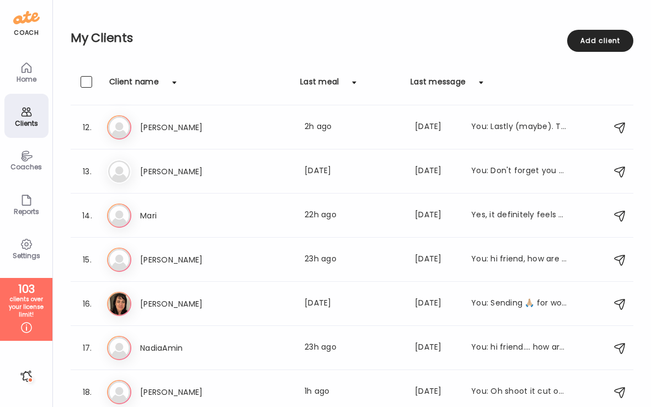
scroll to position [484, 0]
click at [317, 210] on div "Last meal: 22h ago" at bounding box center [353, 215] width 97 height 13
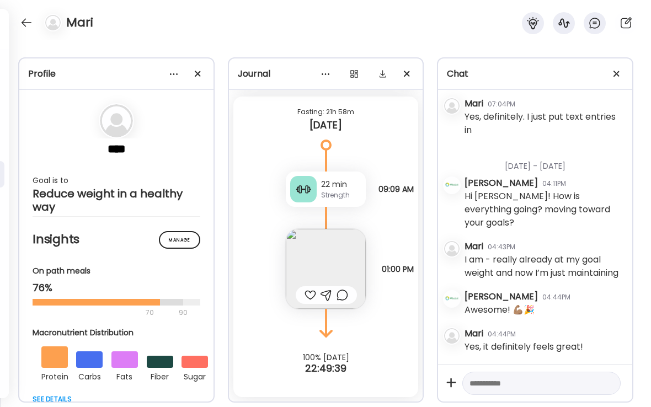
scroll to position [16370, 0]
click at [309, 295] on div at bounding box center [311, 295] width 12 height 13
click at [346, 293] on div at bounding box center [343, 295] width 12 height 13
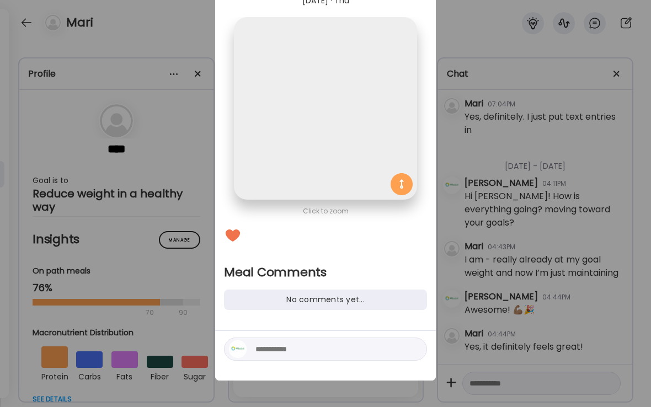
scroll to position [0, 0]
click at [185, 156] on div "Ate Coach Dashboard Wahoo! It’s official Take a moment to set up your Coach Pro…" at bounding box center [325, 203] width 651 height 407
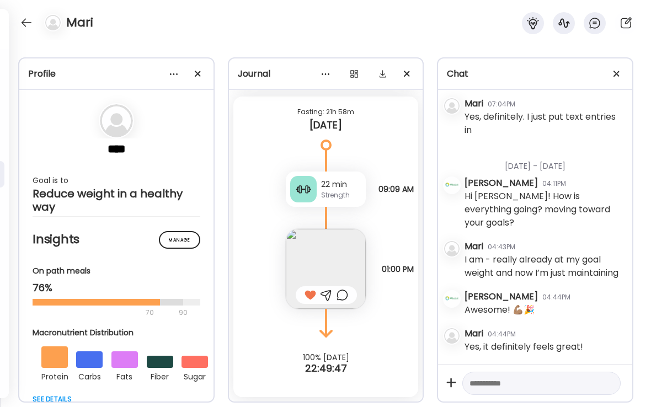
click at [31, 27] on div at bounding box center [27, 23] width 18 height 18
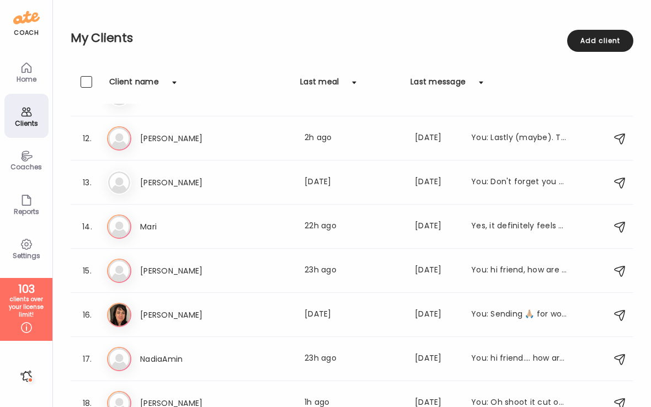
scroll to position [471, 0]
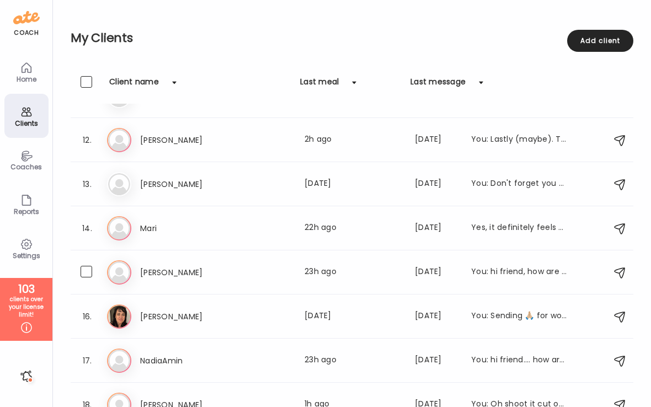
click at [326, 274] on div "Last meal: 23h ago" at bounding box center [353, 272] width 97 height 13
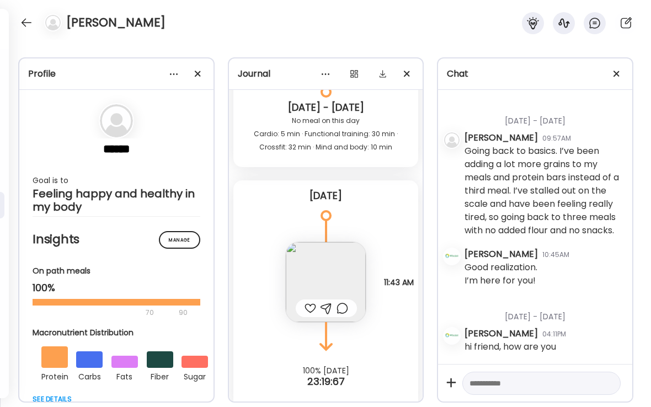
scroll to position [1034, 0]
click at [314, 302] on div at bounding box center [311, 308] width 12 height 13
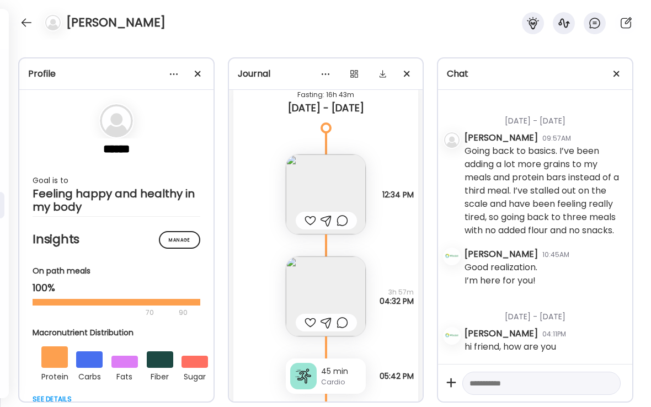
scroll to position [13798, 0]
click at [312, 215] on div at bounding box center [311, 221] width 12 height 13
click at [313, 317] on div at bounding box center [311, 323] width 12 height 13
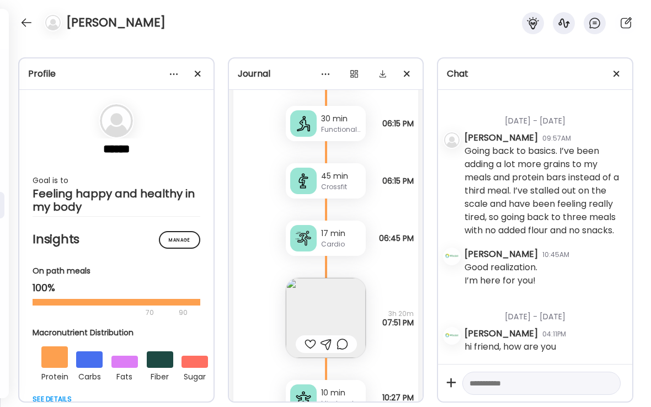
scroll to position [13346, 0]
click at [312, 339] on div at bounding box center [311, 345] width 12 height 13
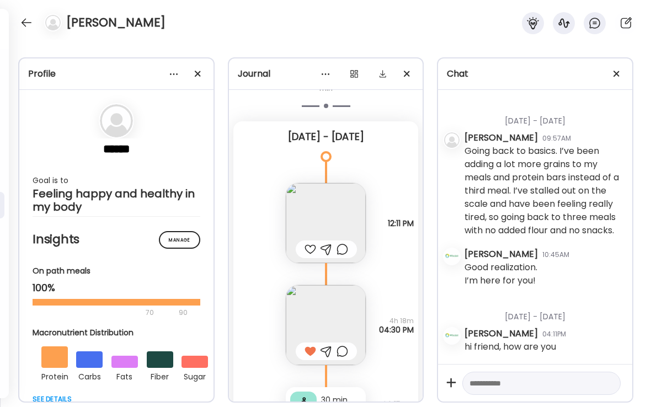
scroll to position [13066, 0]
click at [623, 169] on div "Going back to basics. I’ve been adding a lot more grains to my meals and protei…" at bounding box center [544, 191] width 159 height 93
click at [313, 244] on div at bounding box center [311, 250] width 12 height 13
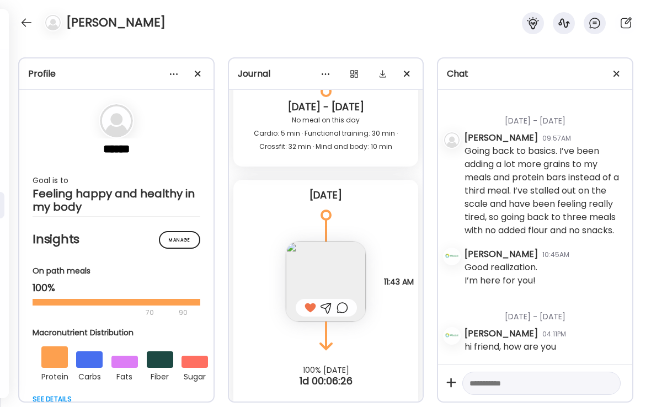
scroll to position [14657, 0]
click at [337, 263] on img at bounding box center [326, 282] width 80 height 80
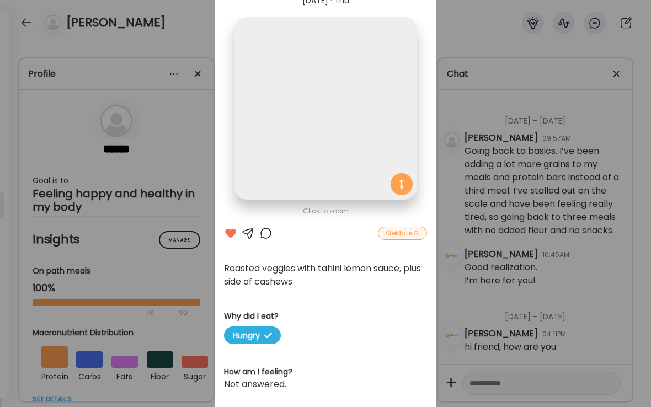
scroll to position [0, 0]
click at [271, 232] on div at bounding box center [265, 233] width 13 height 13
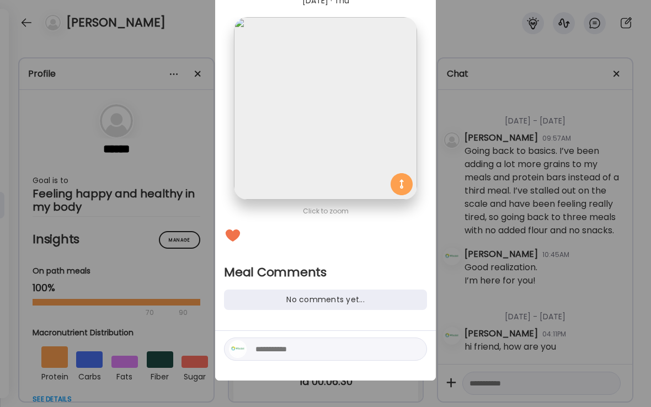
click at [337, 355] on textarea at bounding box center [329, 349] width 149 height 13
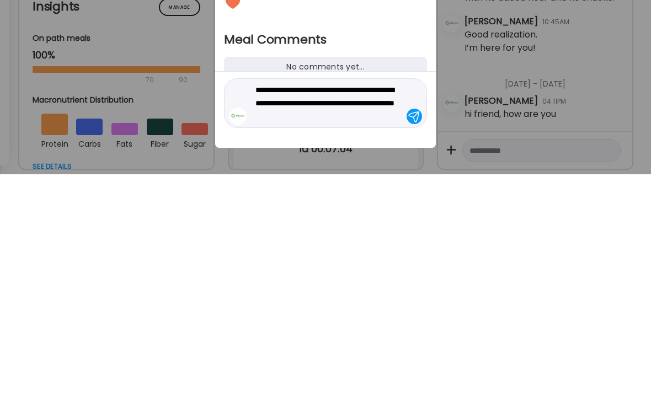
type textarea "**********"
click at [415, 342] on div at bounding box center [414, 349] width 15 height 15
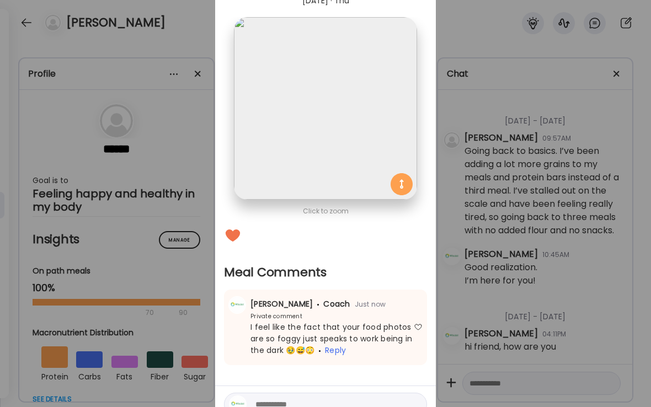
click at [601, 205] on div "Ate Coach Dashboard Wahoo! It’s official Take a moment to set up your Coach Pro…" at bounding box center [325, 203] width 651 height 407
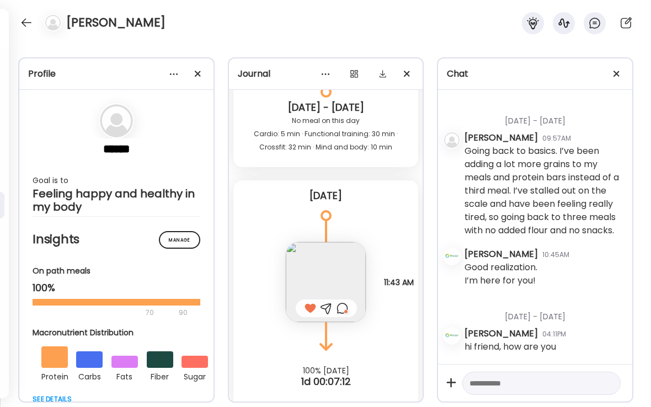
click at [24, 19] on div at bounding box center [27, 23] width 18 height 18
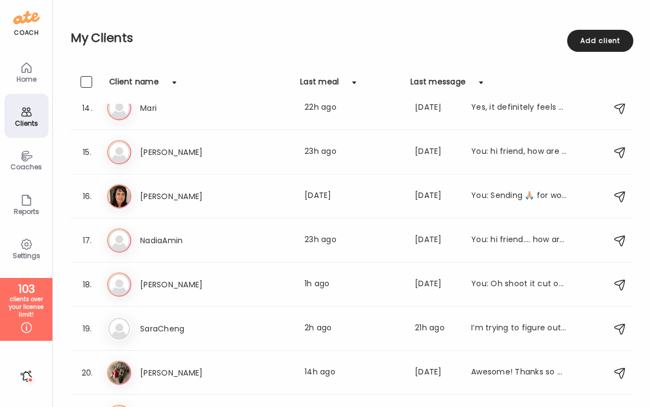
scroll to position [622, 0]
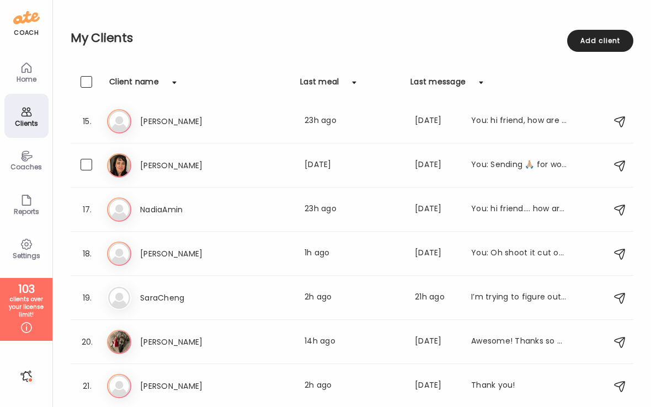
click at [343, 170] on div "Last meal: [DATE]" at bounding box center [353, 165] width 97 height 13
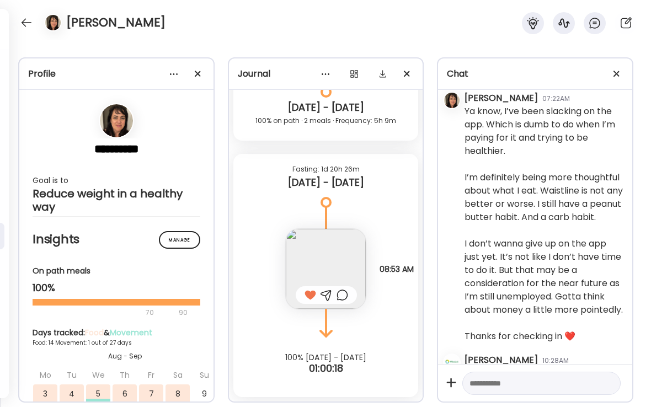
scroll to position [3130, 0]
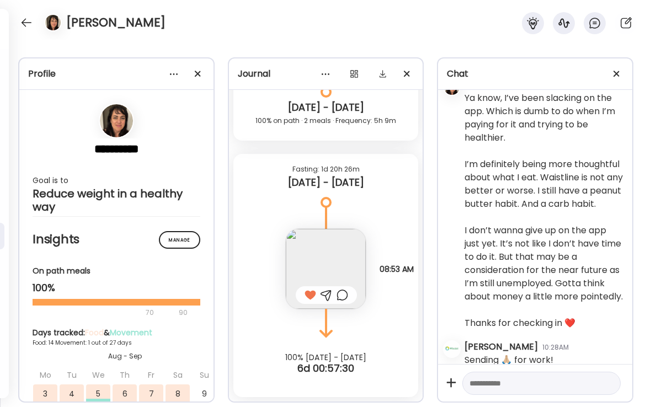
click at [29, 28] on div at bounding box center [27, 23] width 18 height 18
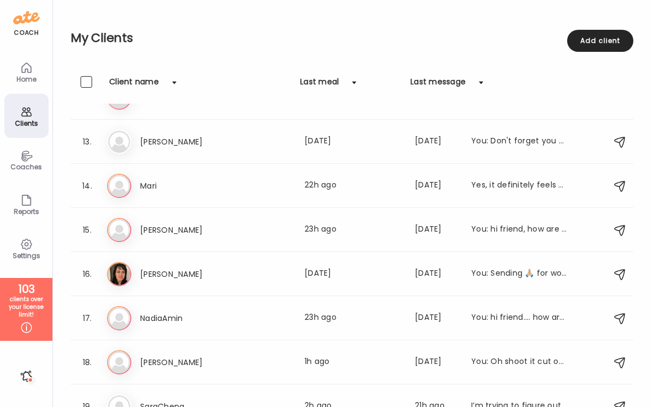
scroll to position [519, 0]
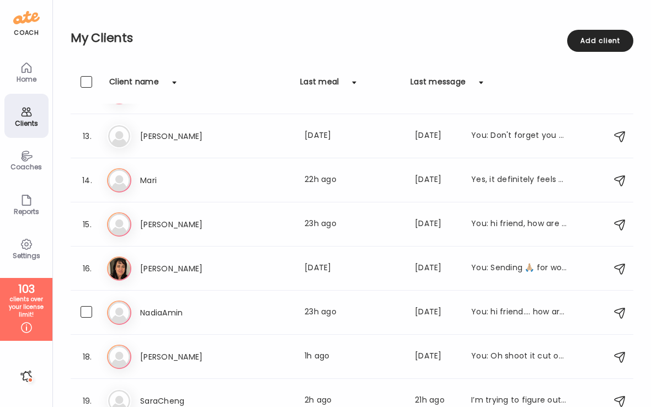
click at [356, 313] on div "Last meal: 23h ago" at bounding box center [353, 312] width 97 height 13
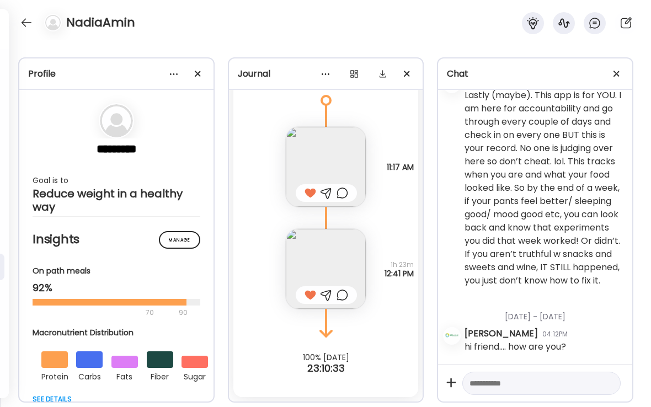
scroll to position [10341, 0]
click at [26, 22] on div at bounding box center [27, 23] width 18 height 18
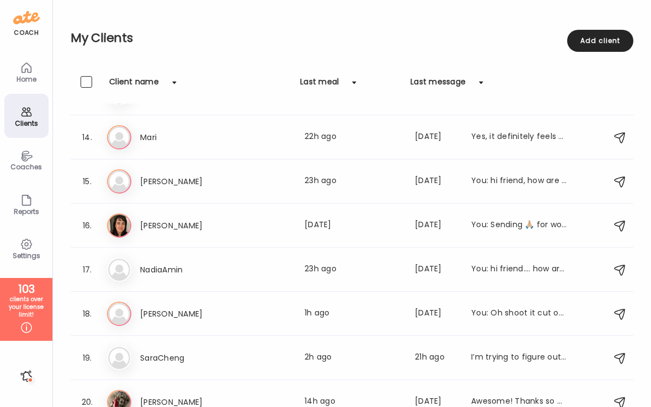
scroll to position [581, 0]
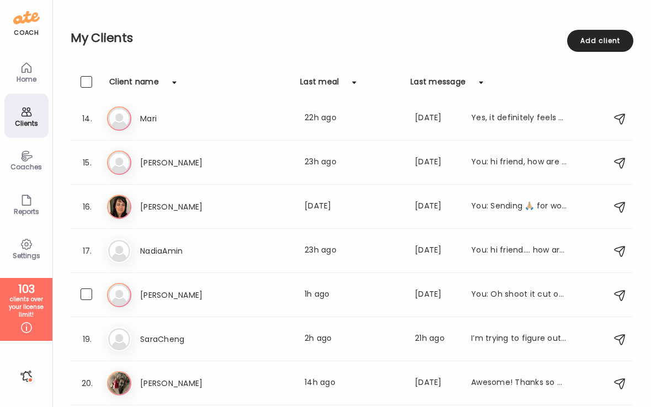
click at [378, 298] on div "Last meal: 1h ago" at bounding box center [353, 295] width 97 height 13
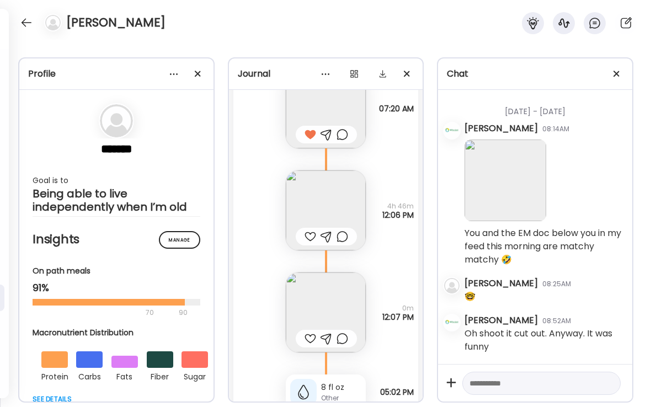
scroll to position [23943, 0]
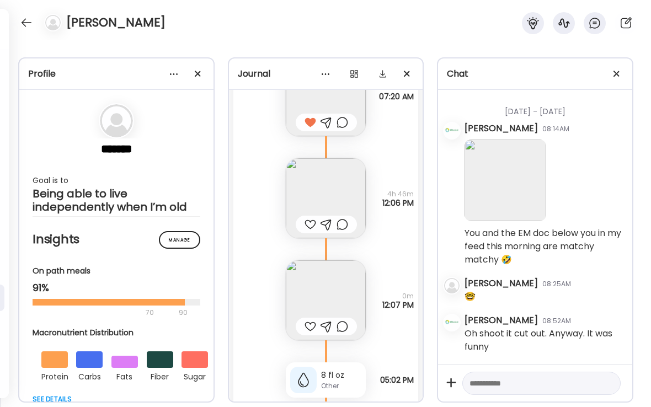
click at [308, 227] on div at bounding box center [311, 224] width 12 height 13
click at [312, 327] on div at bounding box center [311, 326] width 12 height 13
click at [351, 298] on img at bounding box center [326, 300] width 80 height 80
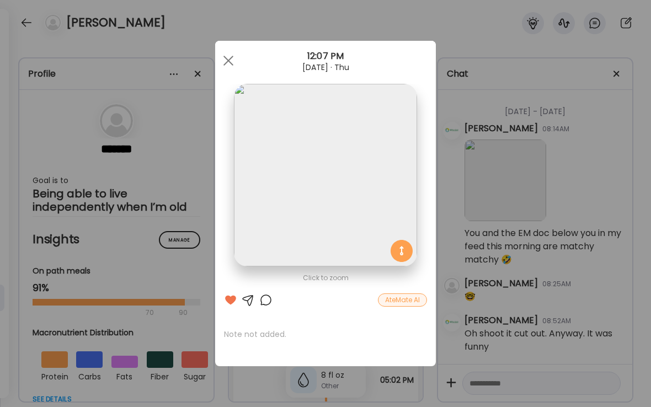
click at [196, 130] on div "Ate Coach Dashboard Wahoo! It’s official Take a moment to set up your Coach Pro…" at bounding box center [325, 203] width 651 height 407
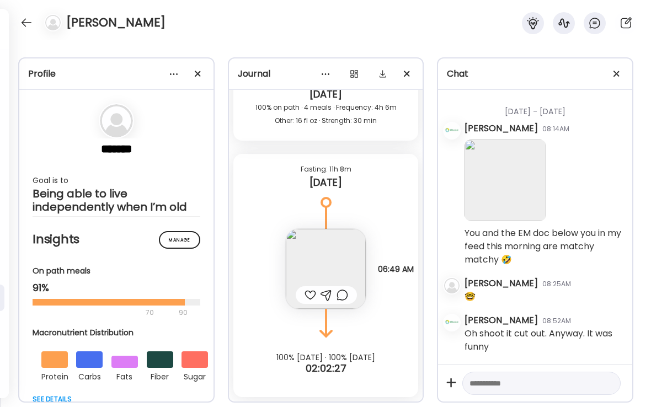
scroll to position [24563, 0]
click at [314, 294] on div at bounding box center [311, 295] width 12 height 13
click at [24, 26] on div at bounding box center [27, 23] width 18 height 18
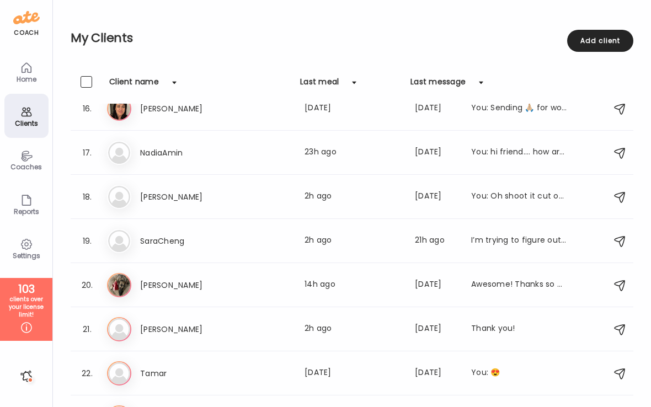
scroll to position [678, 0]
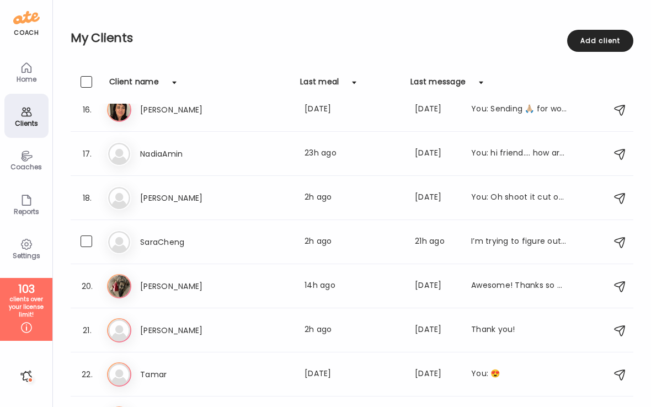
click at [394, 241] on div "Last meal: 2h ago" at bounding box center [353, 242] width 97 height 13
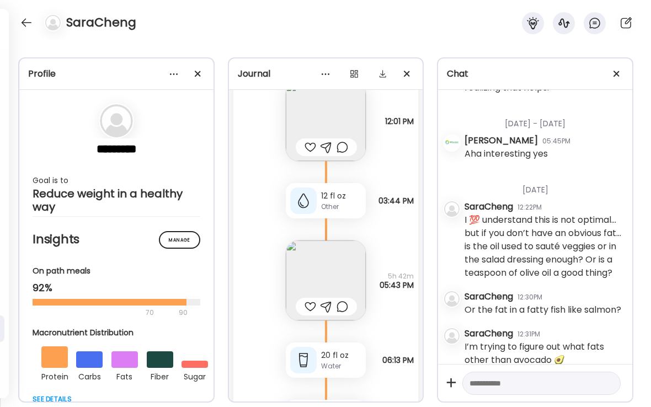
scroll to position [30097, 0]
click at [315, 306] on div at bounding box center [311, 307] width 12 height 13
click at [311, 146] on div at bounding box center [311, 147] width 12 height 13
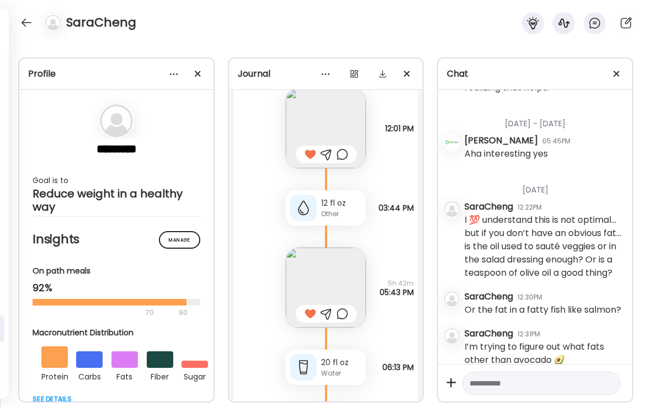
scroll to position [30094, 0]
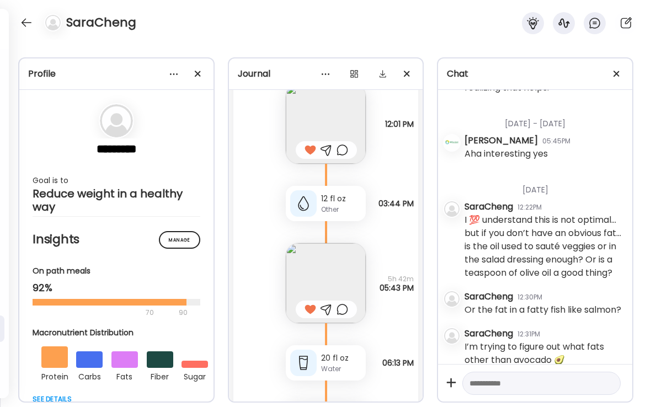
click at [345, 276] on img at bounding box center [326, 283] width 80 height 80
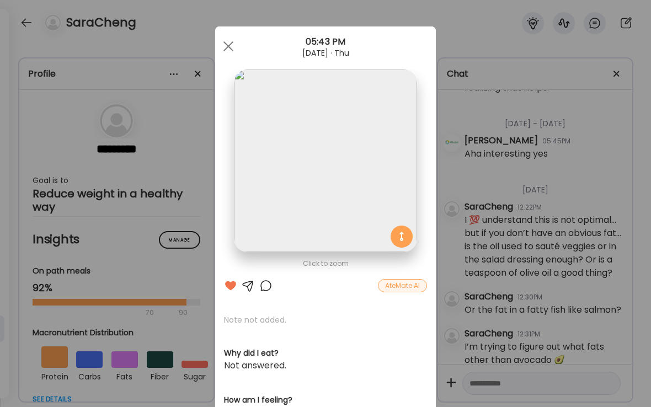
click at [272, 287] on div at bounding box center [265, 285] width 13 height 13
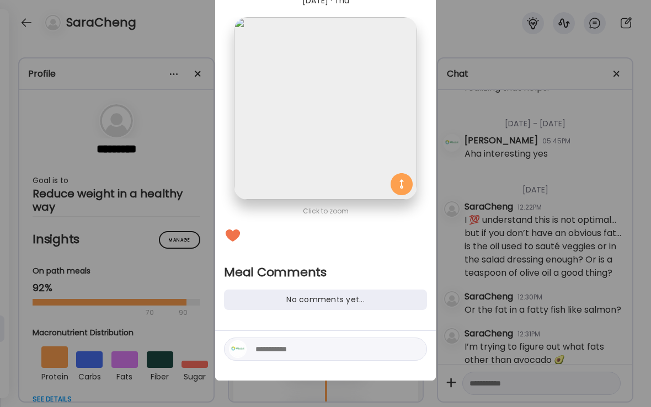
scroll to position [52, 0]
click at [327, 353] on textarea at bounding box center [329, 349] width 149 height 13
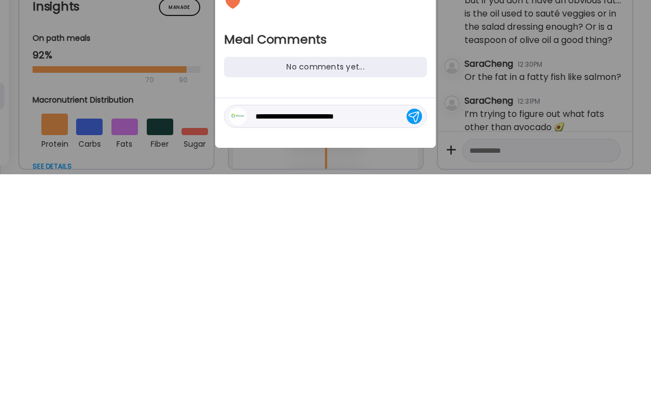
type textarea "**********"
click at [419, 342] on div at bounding box center [414, 349] width 15 height 15
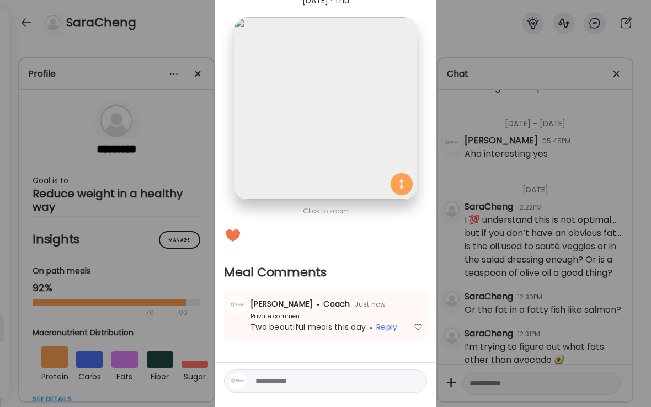
click at [200, 129] on div "Ate Coach Dashboard Wahoo! It’s official Take a moment to set up your Coach Pro…" at bounding box center [325, 203] width 651 height 407
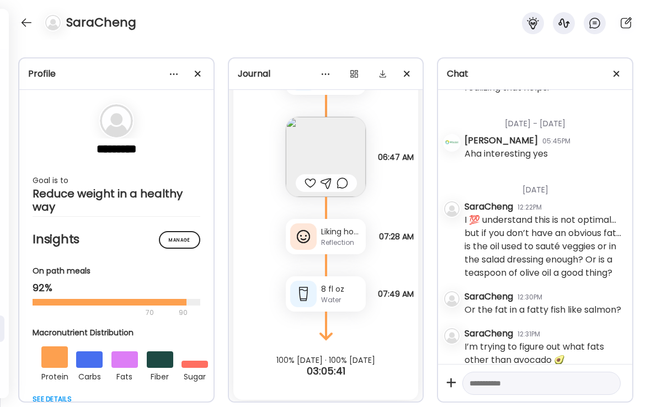
scroll to position [30723, 0]
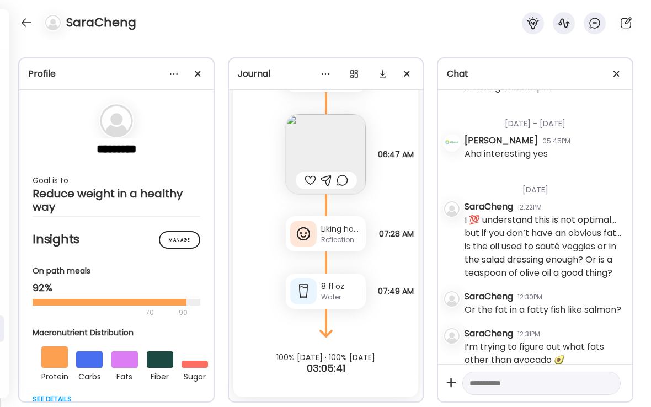
click at [28, 26] on div at bounding box center [27, 23] width 18 height 18
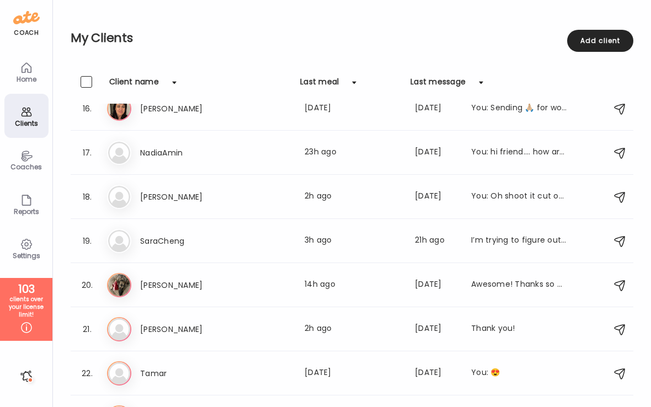
scroll to position [678, 0]
click at [336, 288] on div "Last meal: 14h ago" at bounding box center [353, 286] width 97 height 13
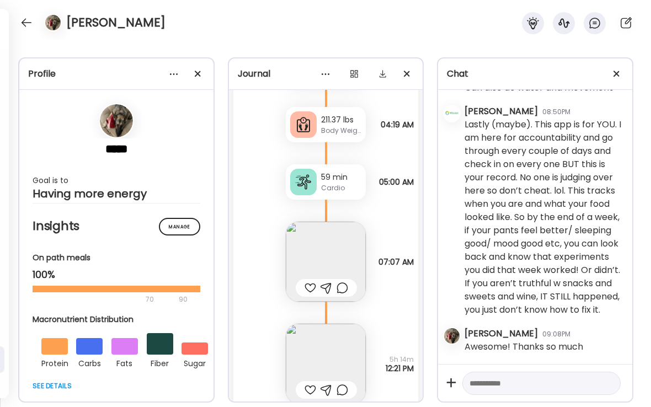
scroll to position [15030, 0]
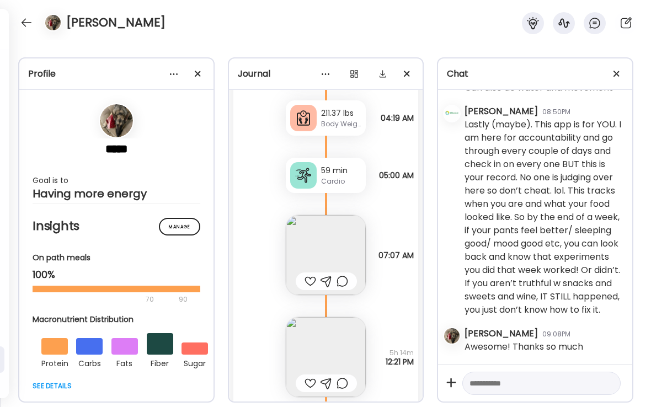
click at [310, 282] on div at bounding box center [311, 281] width 12 height 13
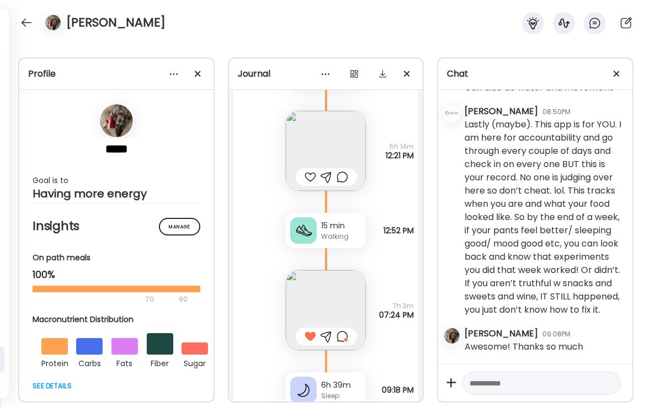
scroll to position [15229, 0]
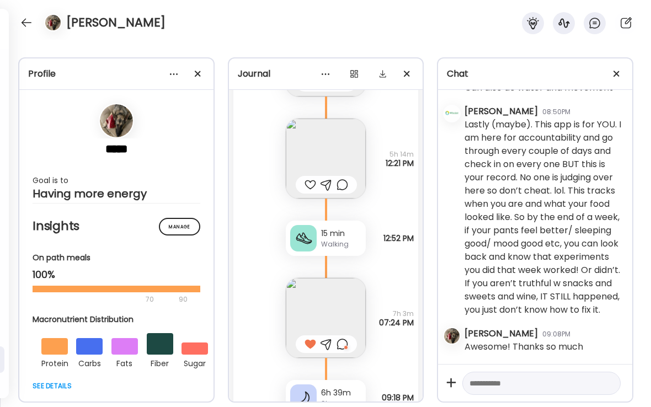
click at [312, 189] on div at bounding box center [311, 184] width 12 height 13
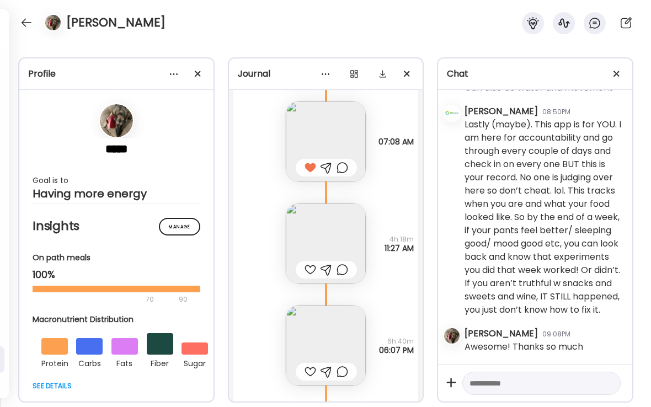
scroll to position [15791, 0]
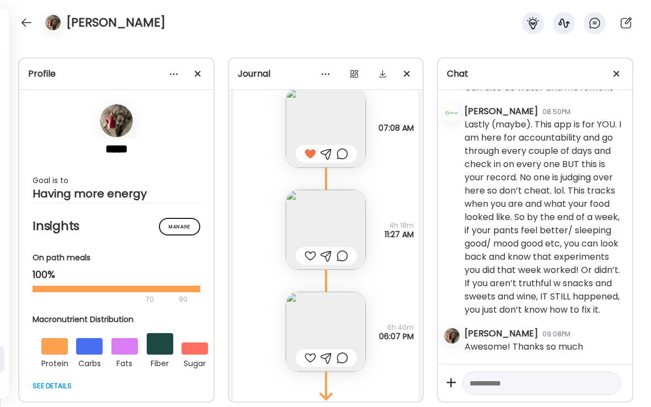
click at [310, 253] on div at bounding box center [311, 255] width 12 height 13
click at [313, 359] on div at bounding box center [311, 357] width 12 height 13
click at [345, 322] on img at bounding box center [326, 332] width 80 height 80
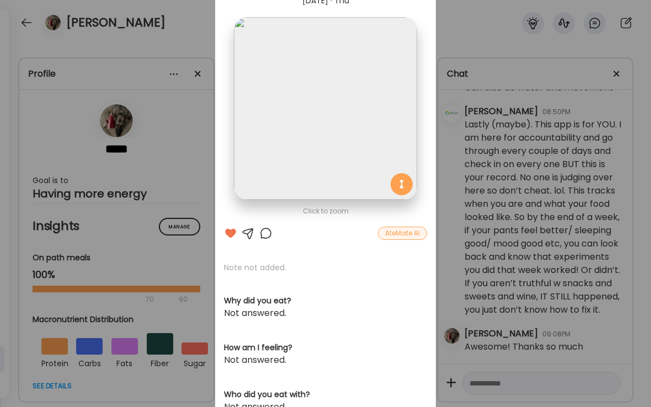
click at [166, 39] on div "Ate Coach Dashboard Wahoo! It’s official Take a moment to set up your Coach Pro…" at bounding box center [325, 203] width 651 height 407
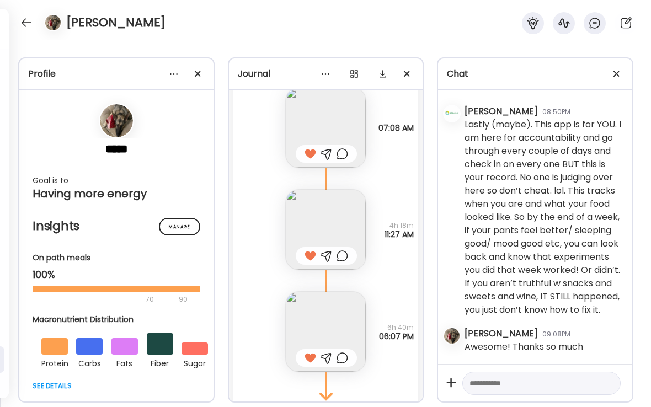
click at [22, 30] on div at bounding box center [27, 23] width 18 height 18
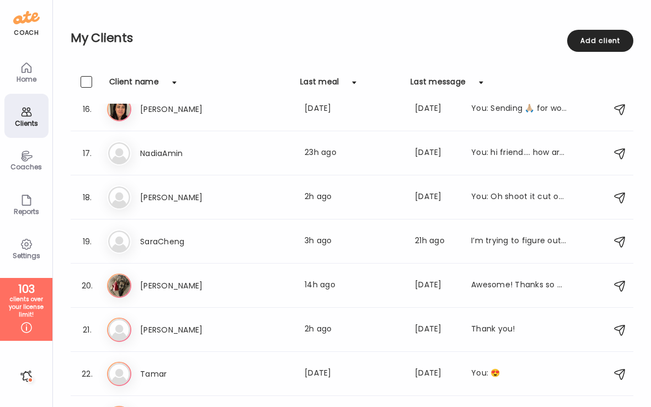
scroll to position [678, 0]
click at [302, 335] on div "[PERSON_NAME] Last meal: 2h ago Last message: [DATE] Thank you!" at bounding box center [354, 330] width 428 height 13
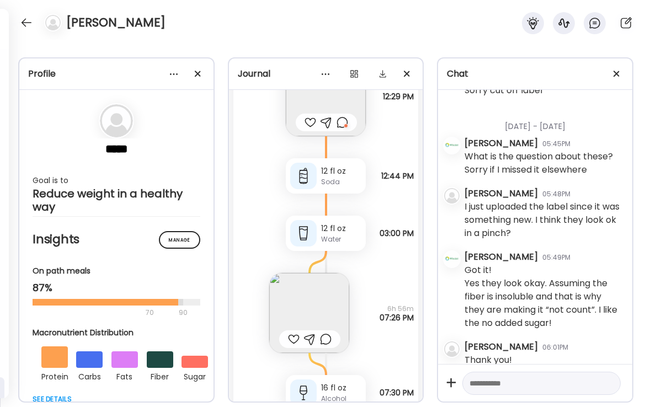
scroll to position [21479, 0]
click at [333, 303] on img at bounding box center [309, 314] width 80 height 80
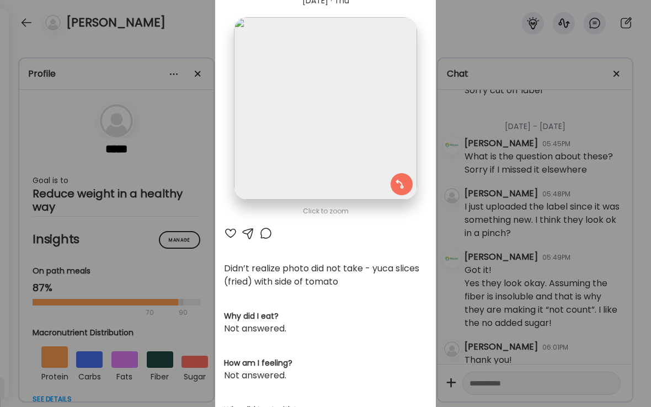
click at [236, 232] on div at bounding box center [230, 233] width 13 height 13
click at [191, 133] on div "Ate Coach Dashboard Wahoo! It’s official Take a moment to set up your Coach Pro…" at bounding box center [325, 203] width 651 height 407
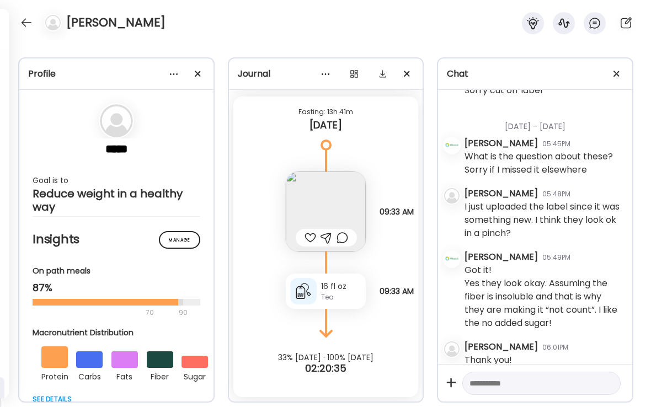
scroll to position [22125, 0]
click at [21, 29] on div at bounding box center [27, 23] width 18 height 18
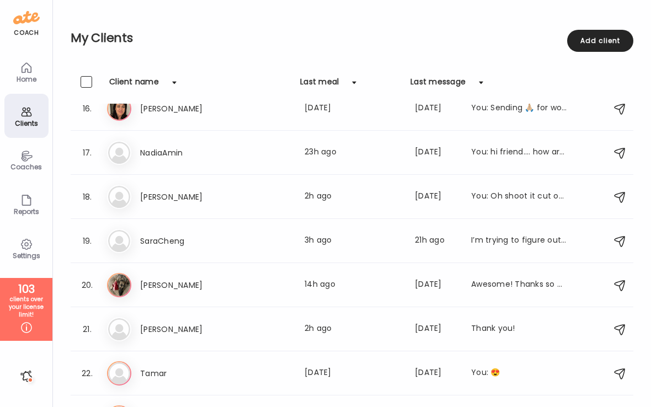
scroll to position [678, 0]
click at [343, 378] on div "Last meal: [DATE]" at bounding box center [353, 374] width 97 height 13
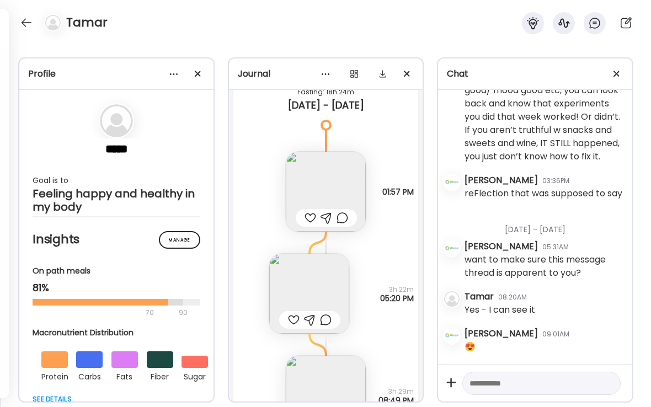
scroll to position [13959, 0]
click at [308, 222] on div at bounding box center [311, 218] width 12 height 13
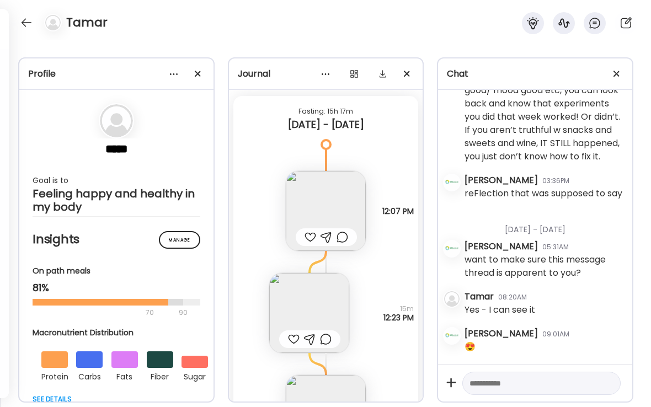
scroll to position [14457, 0]
click at [348, 205] on img at bounding box center [326, 210] width 80 height 80
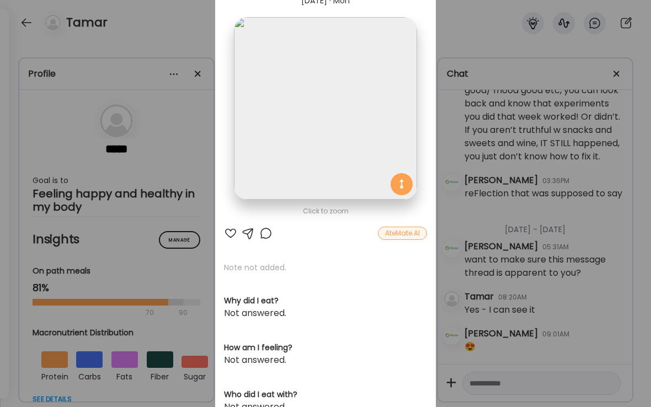
click at [269, 238] on div at bounding box center [265, 233] width 13 height 13
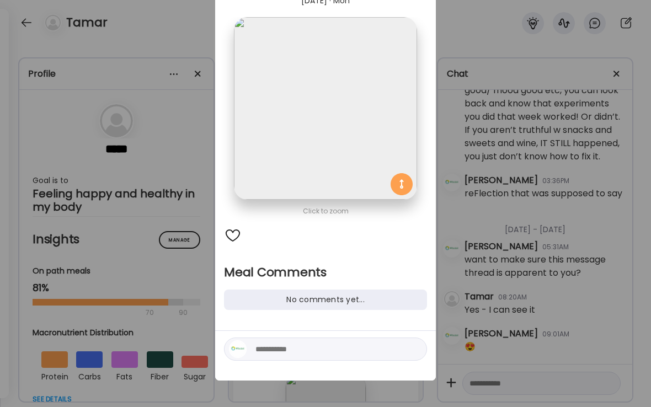
click at [367, 351] on textarea at bounding box center [329, 349] width 149 height 13
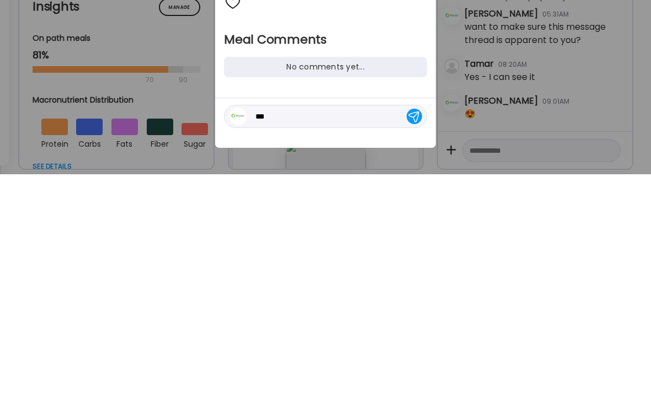
type textarea "***"
click at [417, 342] on div at bounding box center [414, 349] width 15 height 15
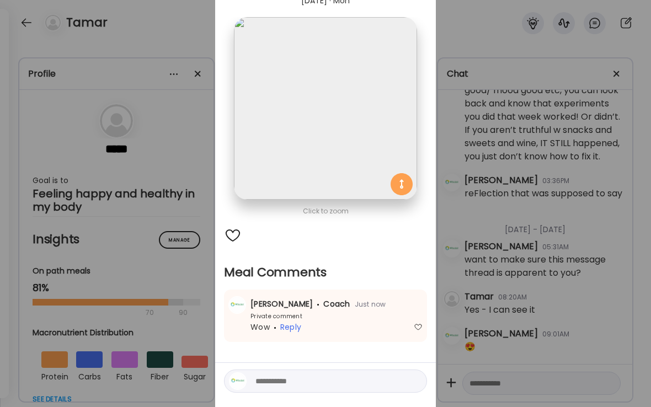
click at [188, 124] on div "Ate Coach Dashboard Wahoo! It’s official Take a moment to set up your Coach Pro…" at bounding box center [325, 203] width 651 height 407
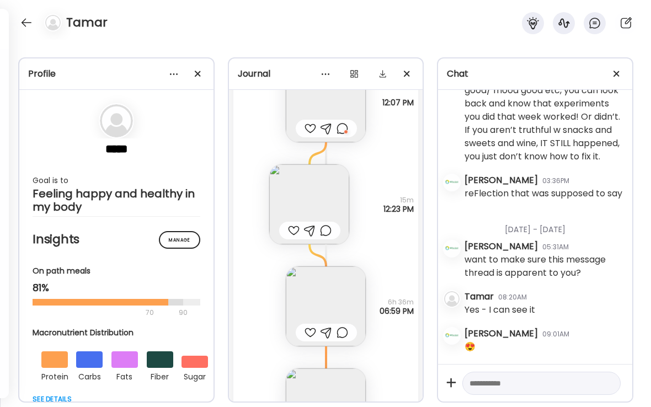
scroll to position [14566, 0]
click at [298, 227] on div at bounding box center [294, 228] width 12 height 13
click at [328, 202] on img at bounding box center [309, 203] width 80 height 80
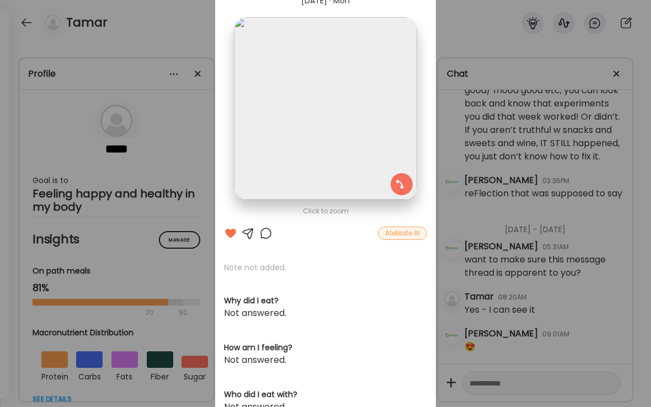
click at [270, 233] on div at bounding box center [265, 233] width 13 height 13
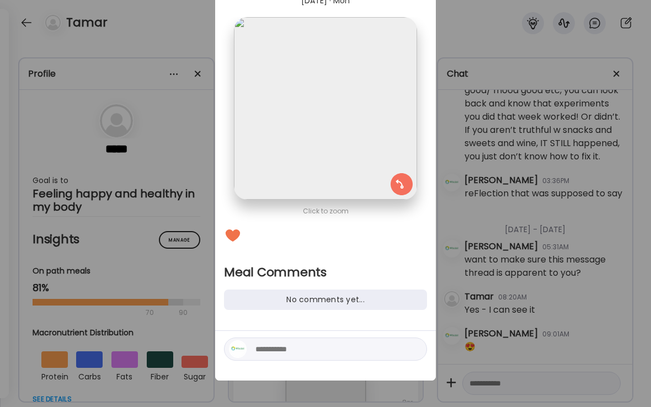
click at [366, 348] on textarea at bounding box center [329, 349] width 149 height 13
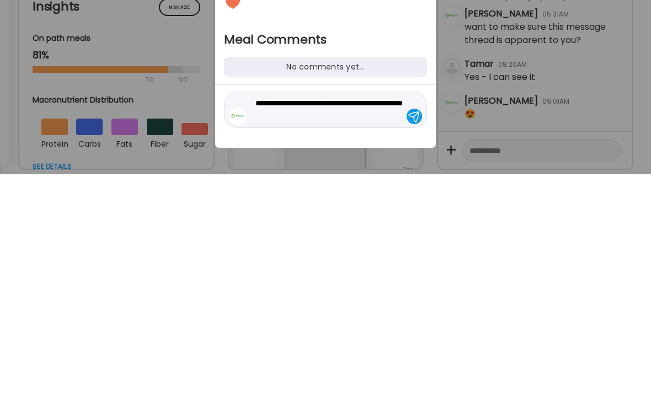
click at [374, 329] on textarea "**********" at bounding box center [329, 342] width 149 height 26
click at [377, 329] on textarea "**********" at bounding box center [329, 342] width 149 height 26
click at [309, 329] on textarea "**********" at bounding box center [329, 342] width 149 height 26
type textarea "**********"
click at [421, 342] on div at bounding box center [414, 349] width 15 height 15
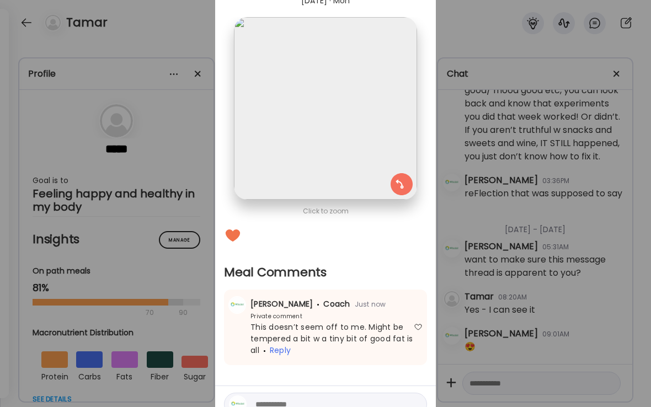
click at [201, 161] on div "Ate Coach Dashboard Wahoo! It’s official Take a moment to set up your Coach Pro…" at bounding box center [325, 203] width 651 height 407
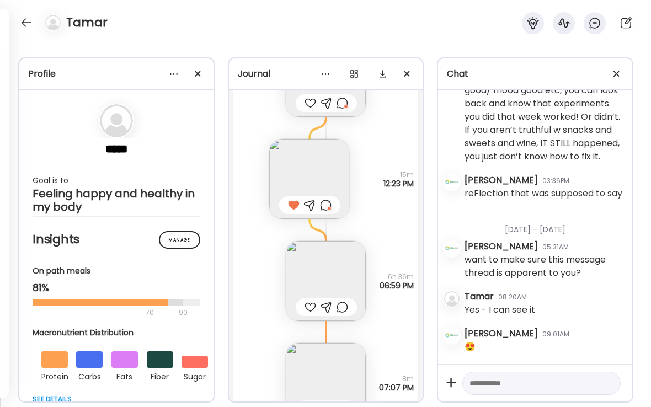
click at [306, 307] on div at bounding box center [311, 307] width 12 height 13
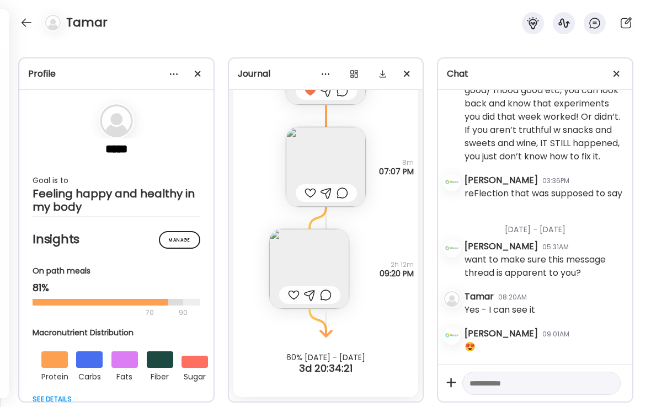
scroll to position [14806, 0]
click at [30, 26] on div at bounding box center [27, 23] width 18 height 18
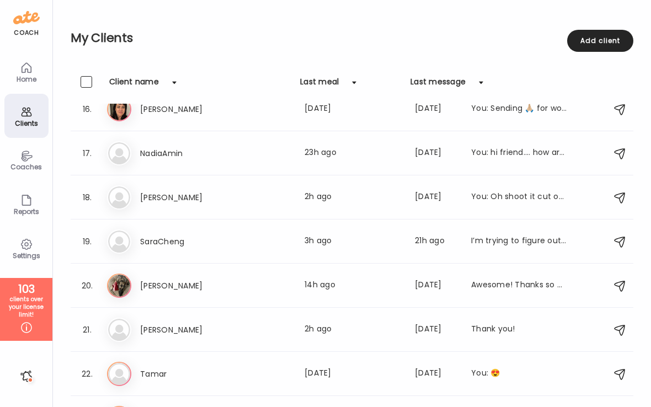
scroll to position [678, 0]
